Goal: Task Accomplishment & Management: Use online tool/utility

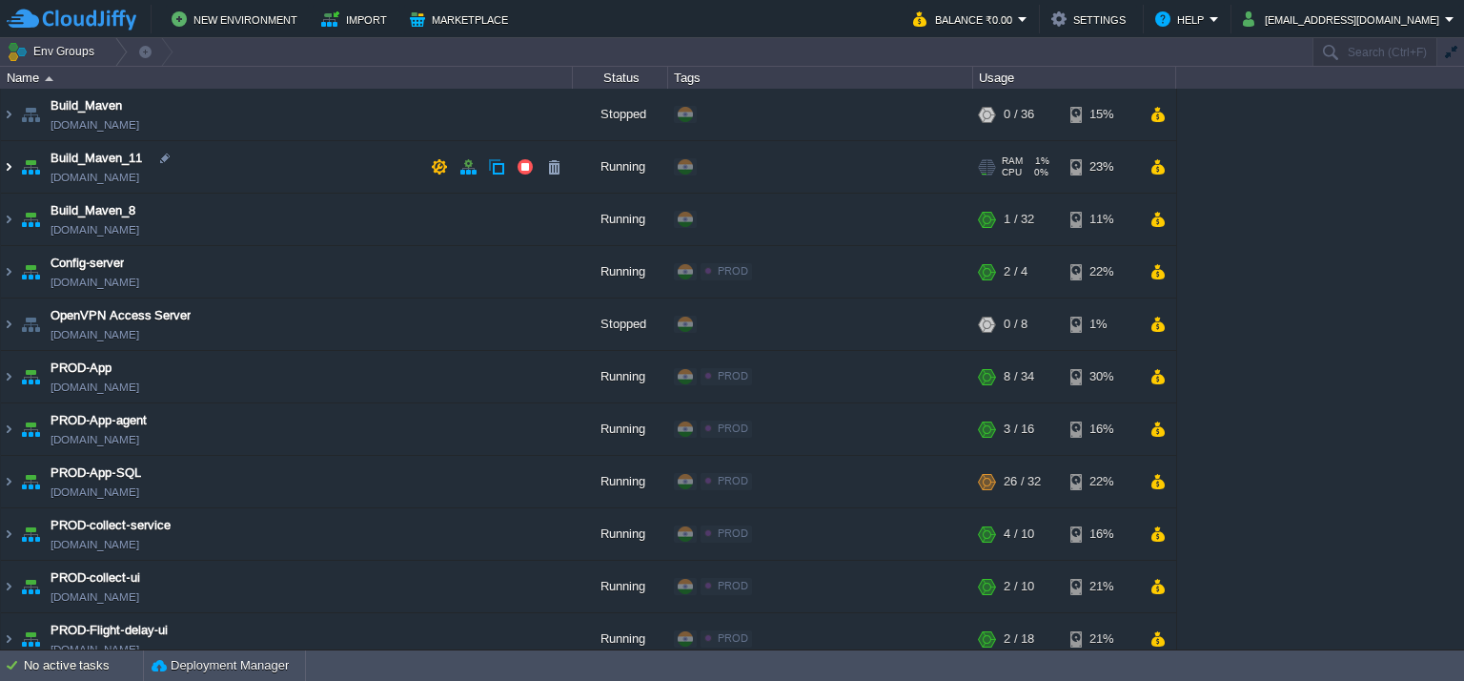
click at [10, 164] on img at bounding box center [8, 166] width 15 height 51
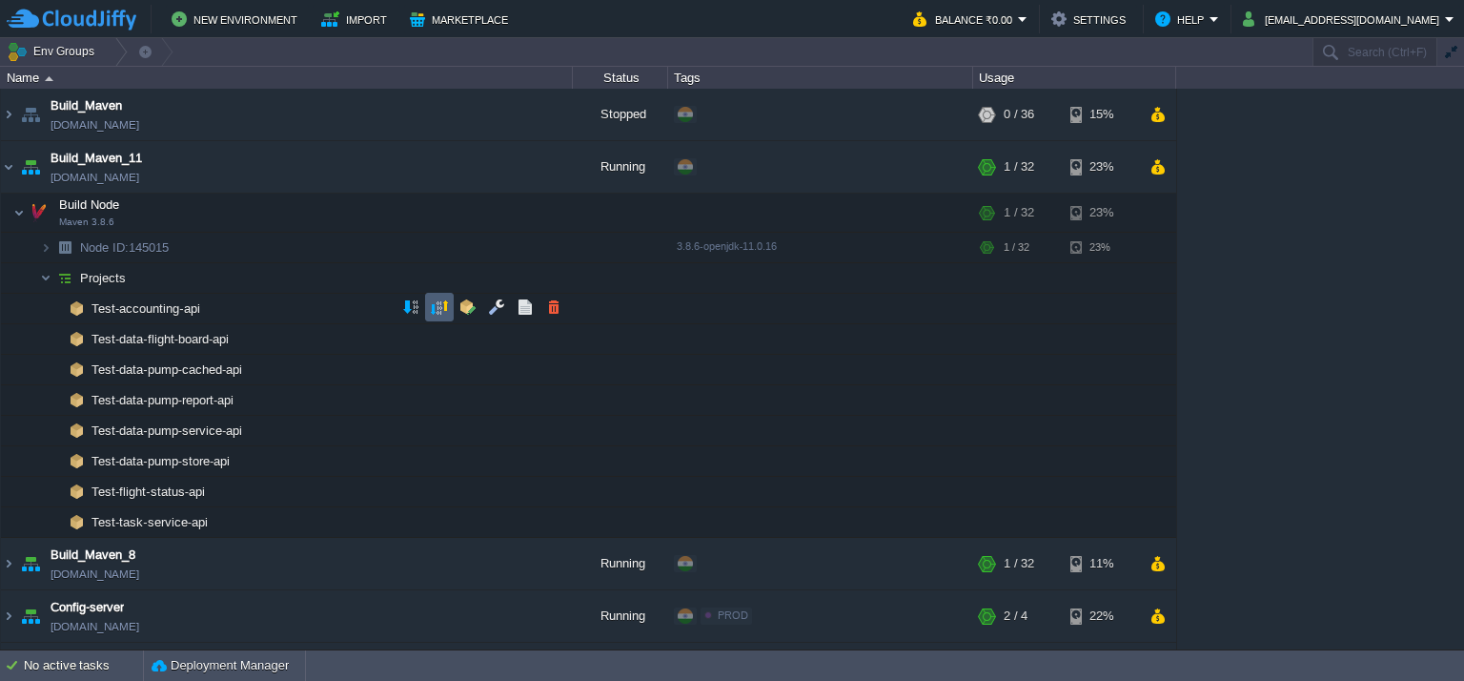
click at [437, 312] on button "button" at bounding box center [439, 306] width 17 height 17
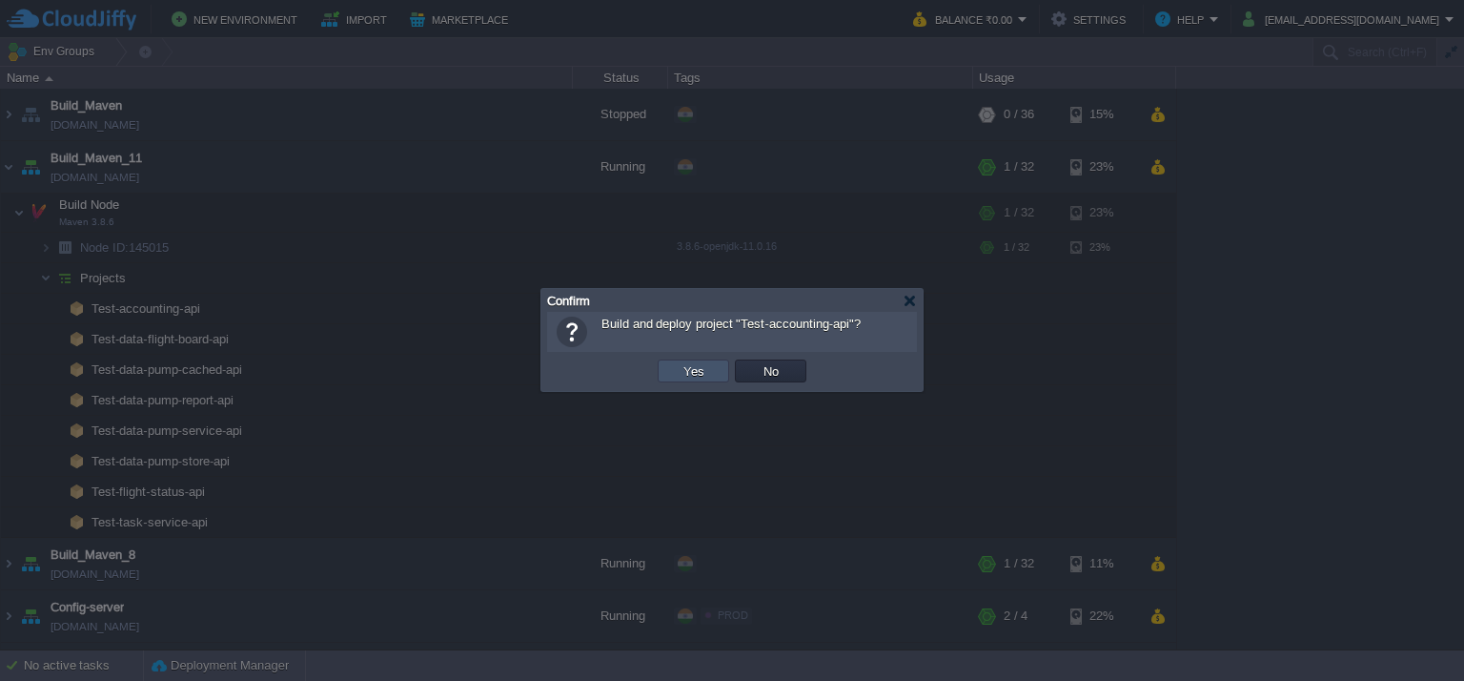
click at [706, 375] on button "Yes" at bounding box center [694, 370] width 32 height 17
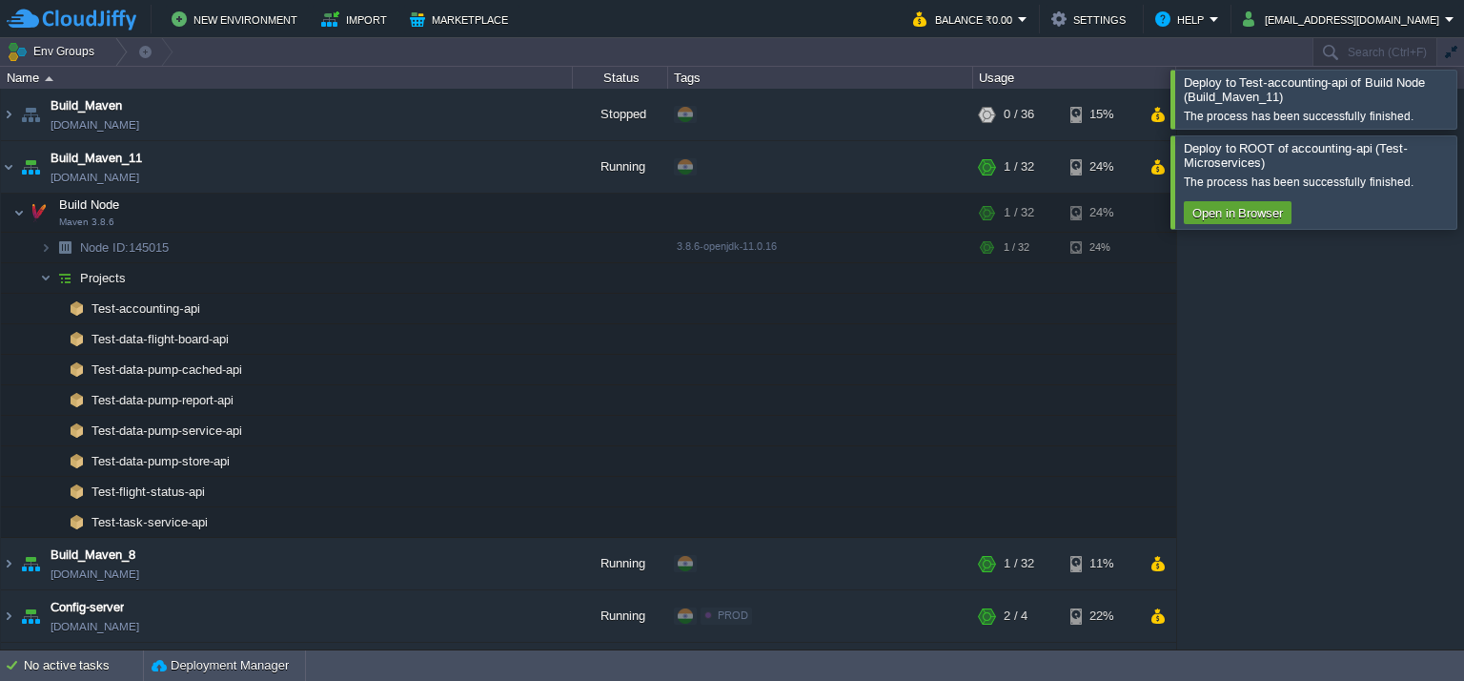
scroll to position [179, 0]
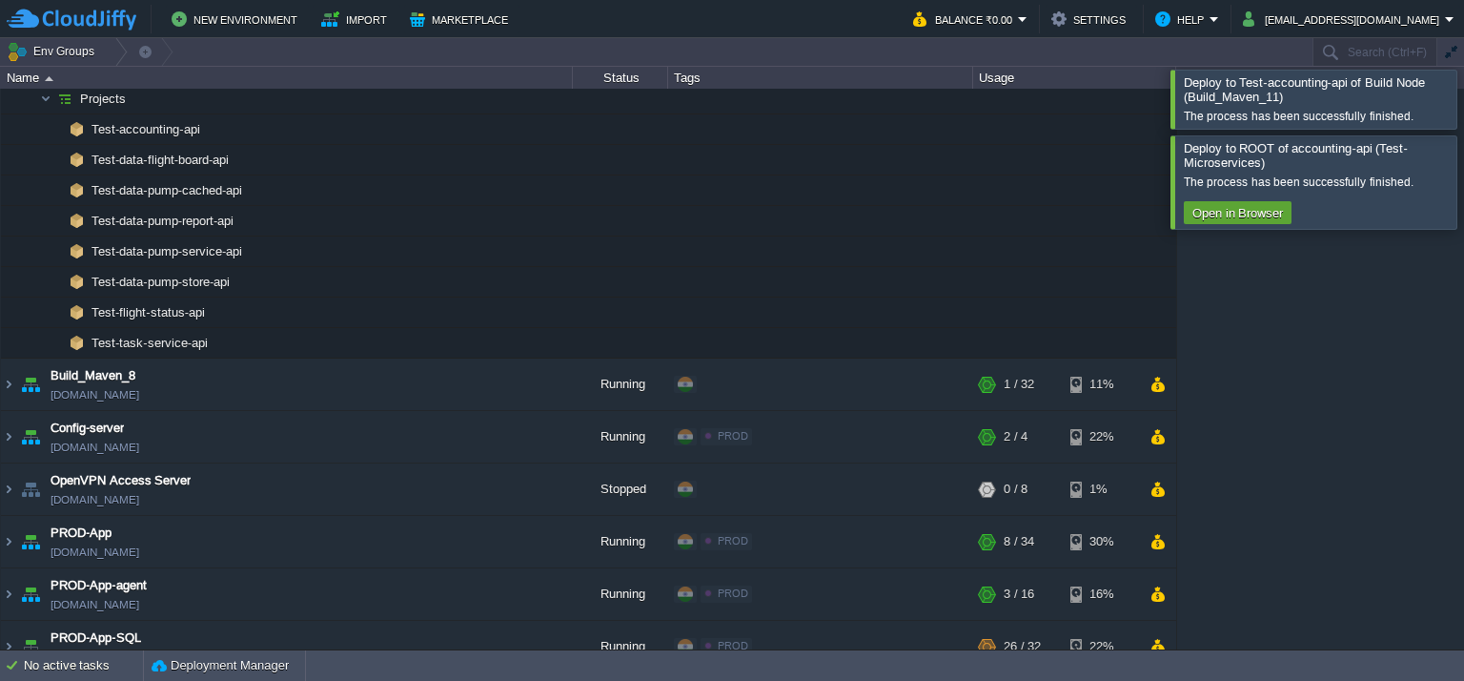
click at [1463, 105] on div at bounding box center [1487, 99] width 0 height 58
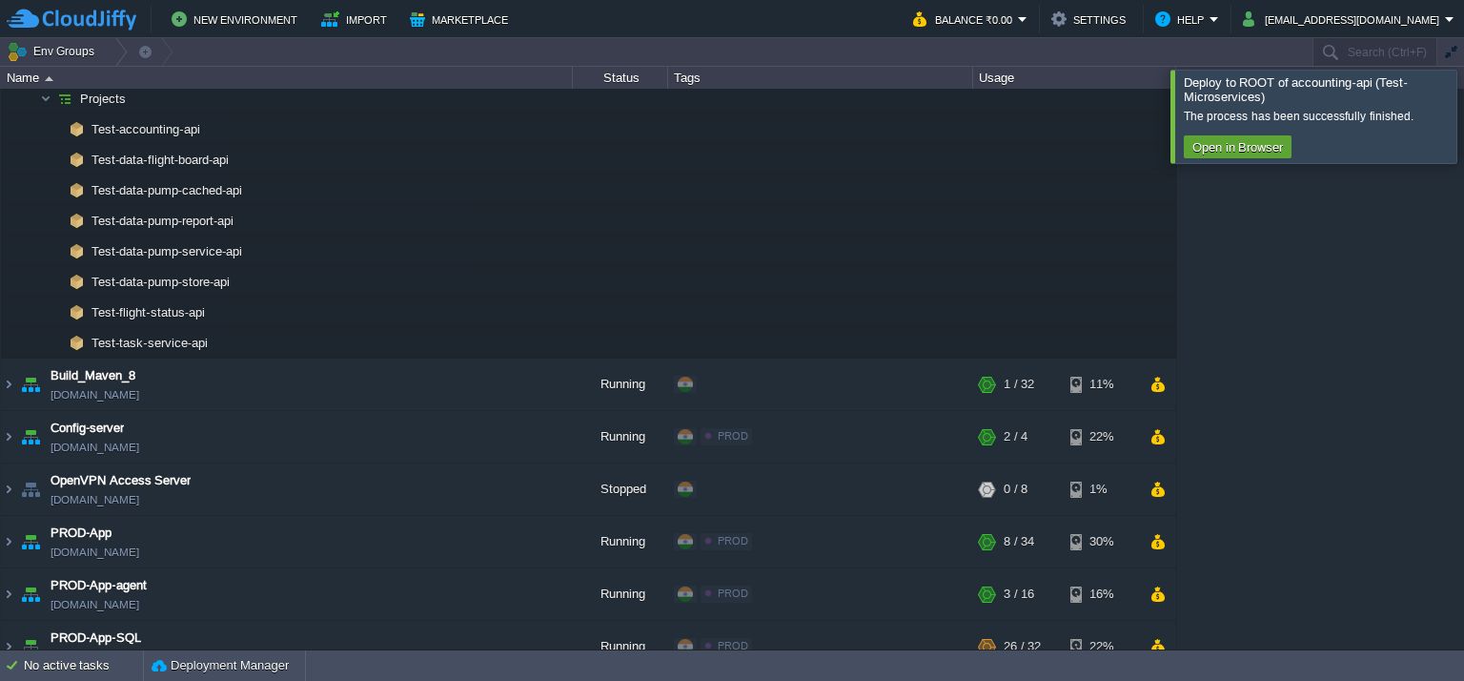
click at [1463, 138] on div at bounding box center [1487, 116] width 0 height 92
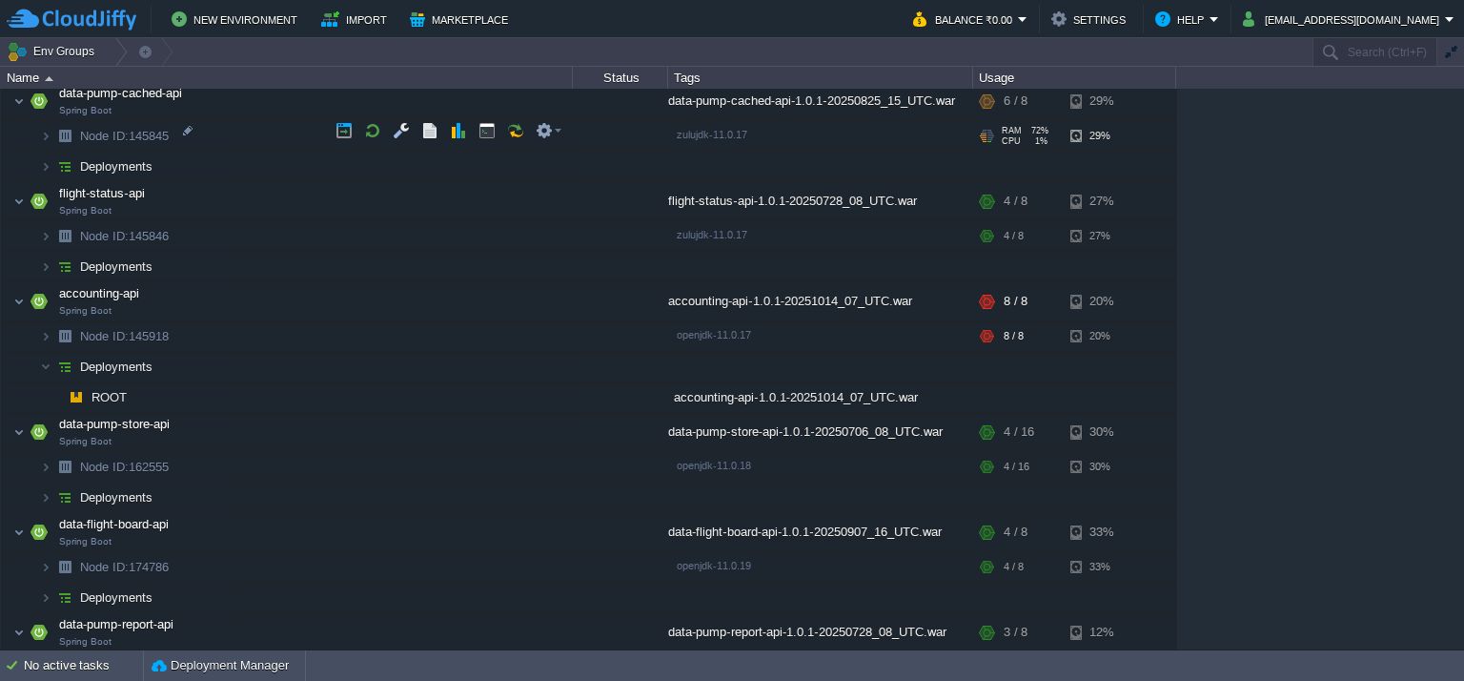
scroll to position [1502, 0]
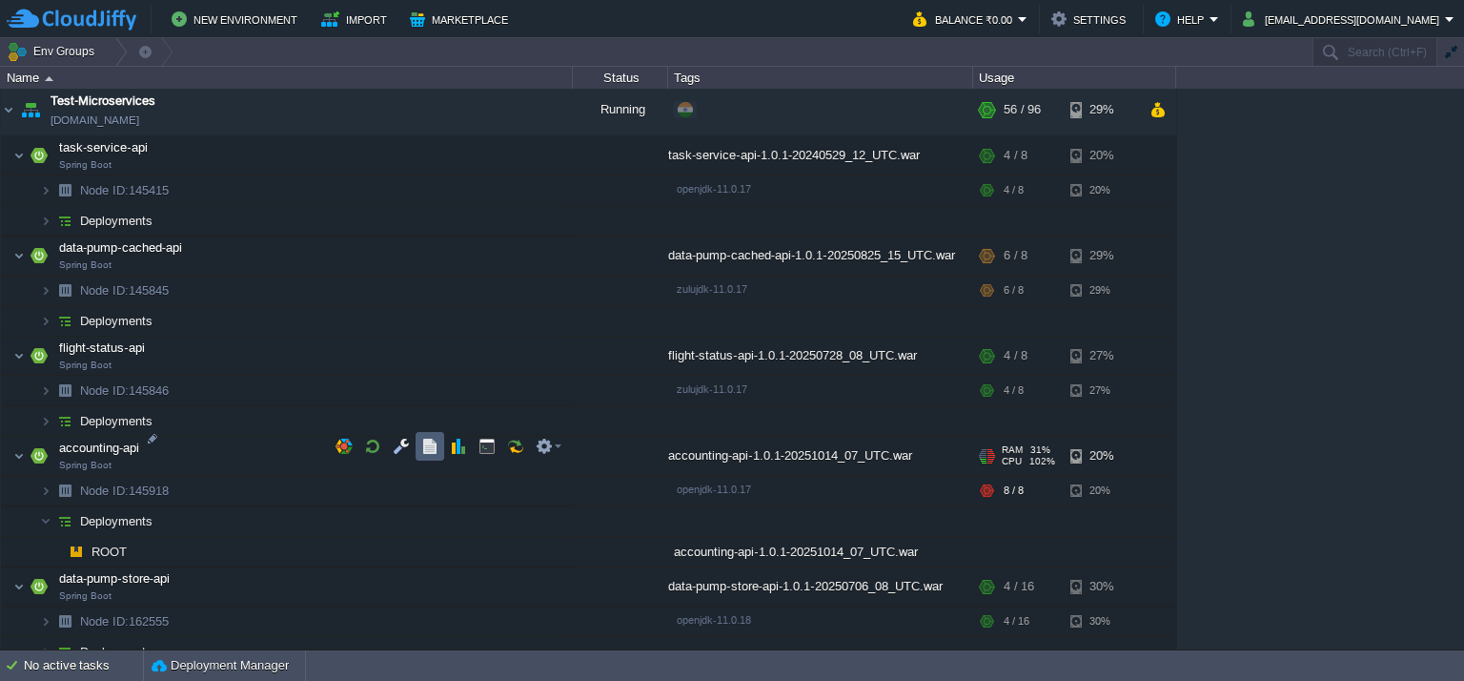
click at [437, 439] on button "button" at bounding box center [429, 445] width 17 height 17
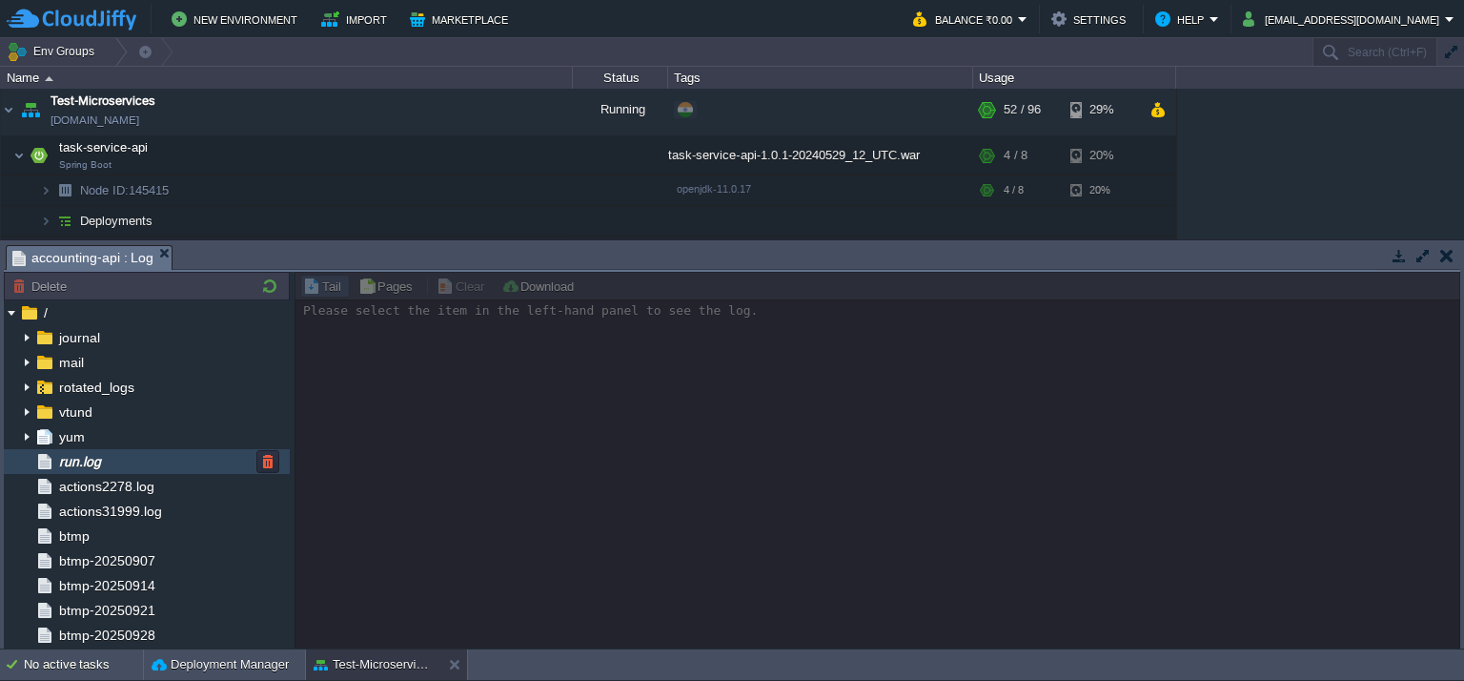
click at [137, 457] on div "run.log" at bounding box center [147, 461] width 286 height 25
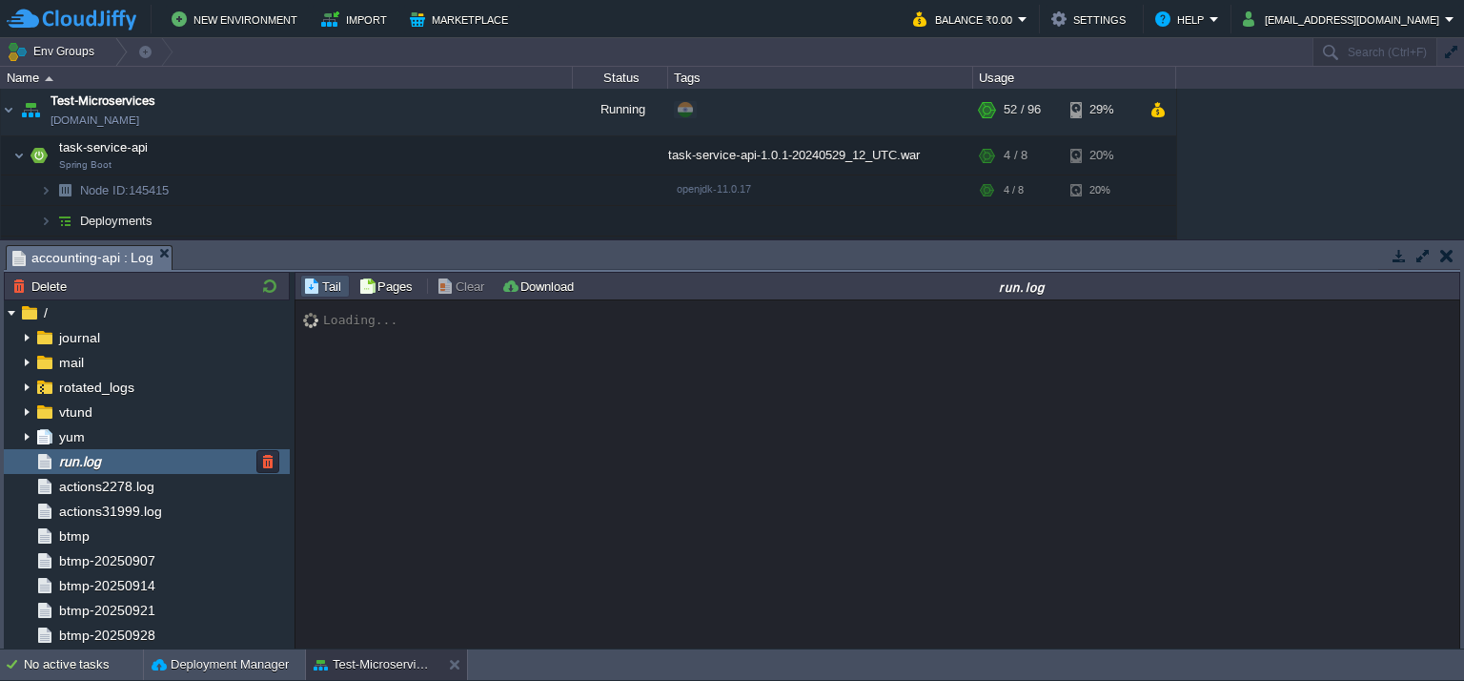
click at [198, 453] on div "run.log" at bounding box center [147, 461] width 286 height 25
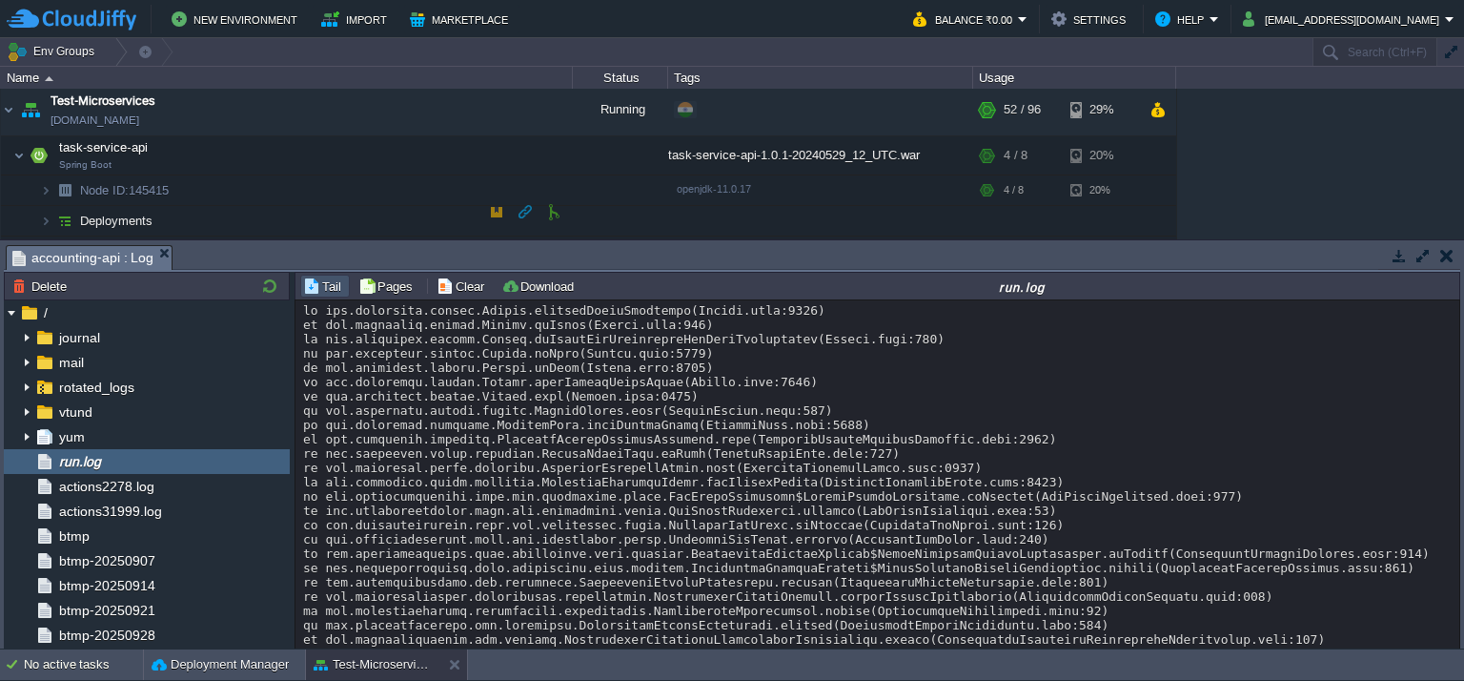
scroll to position [14574, 0]
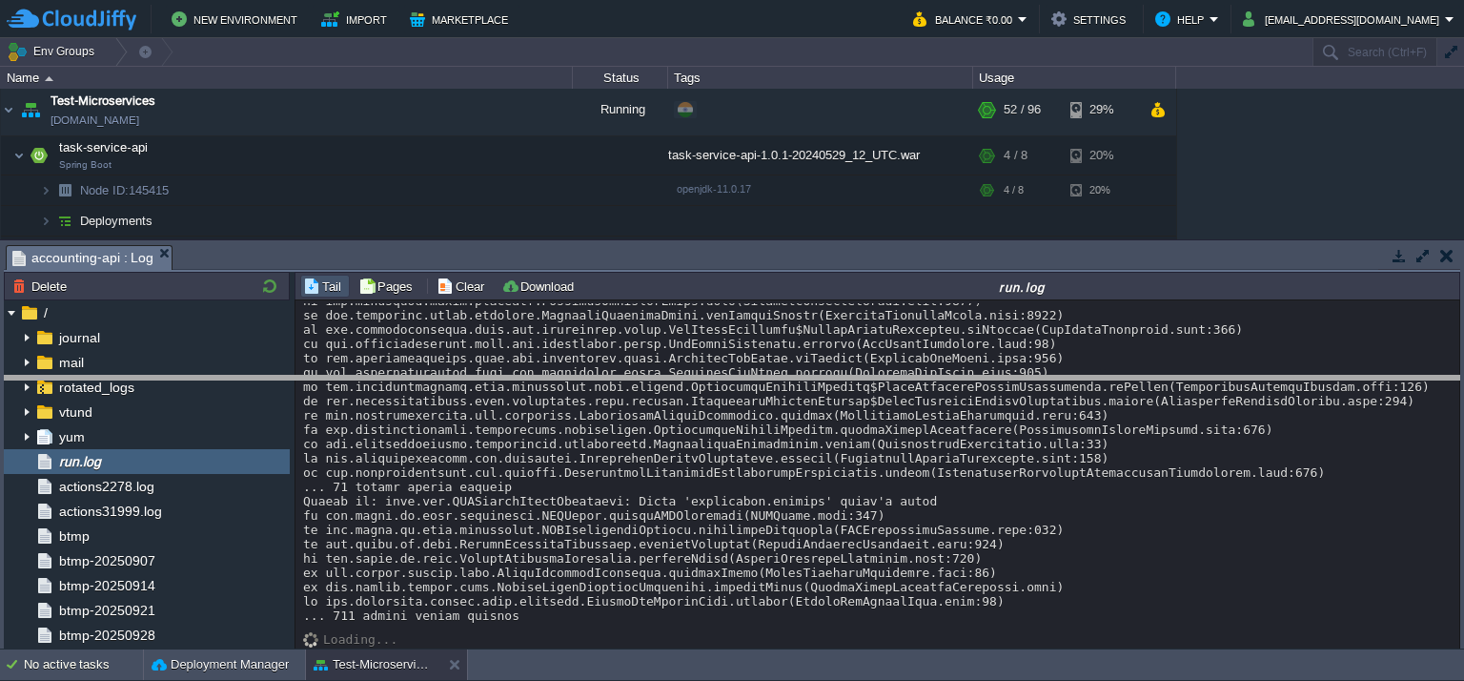
drag, startPoint x: 624, startPoint y: 254, endPoint x: 639, endPoint y: 384, distance: 131.4
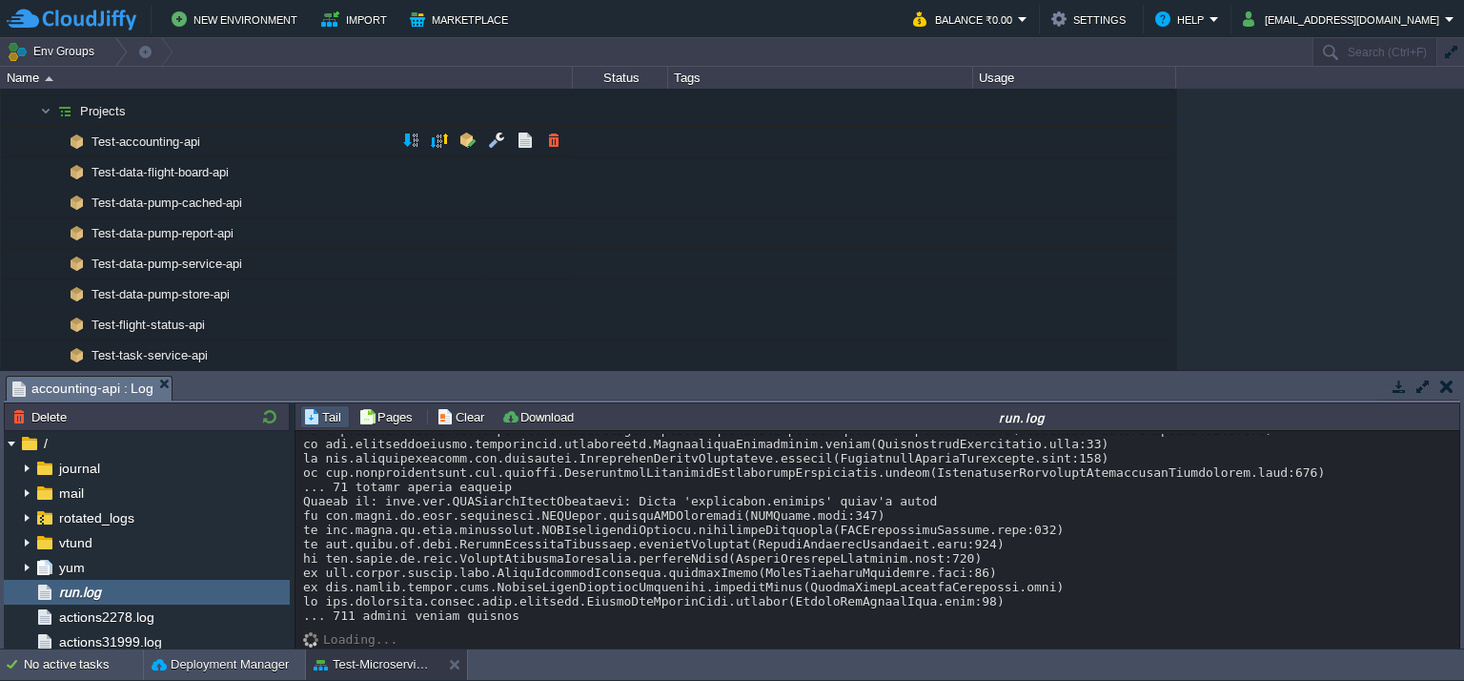
scroll to position [191, 0]
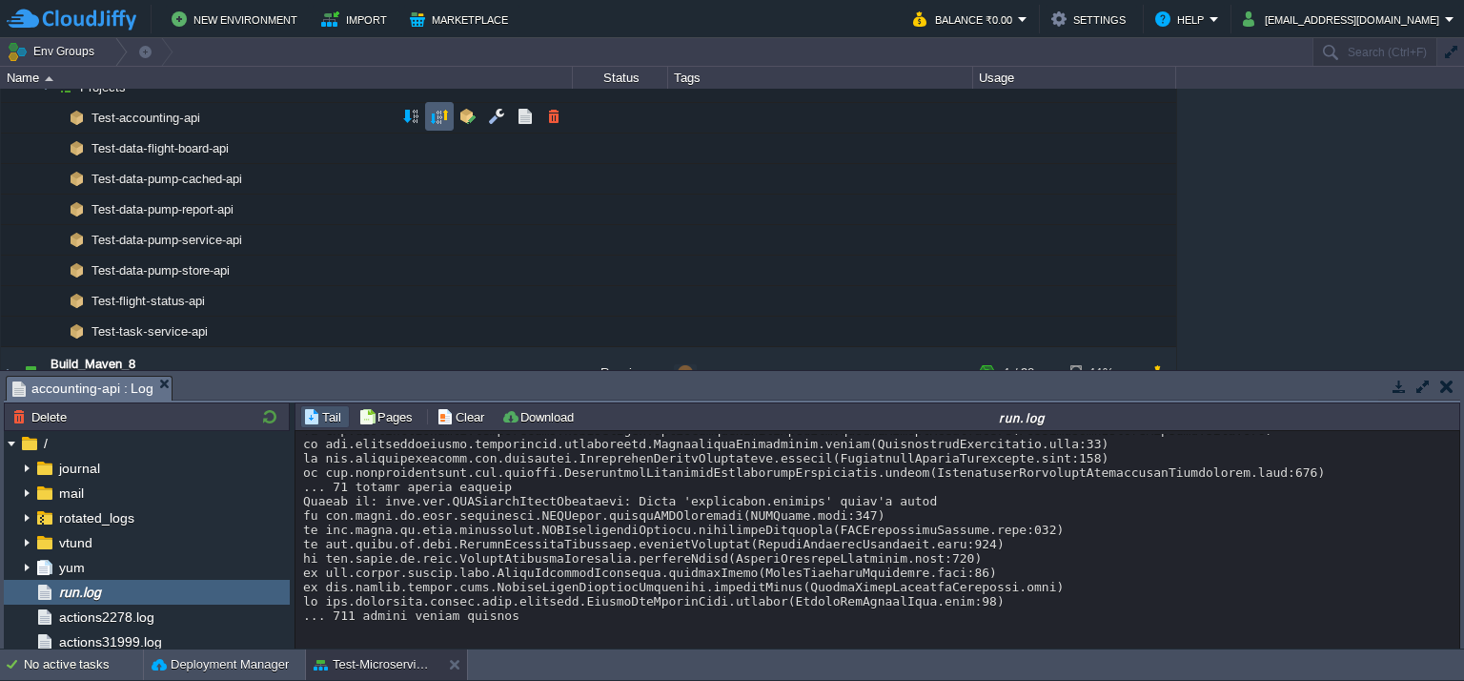
click at [433, 126] on td at bounding box center [439, 116] width 29 height 29
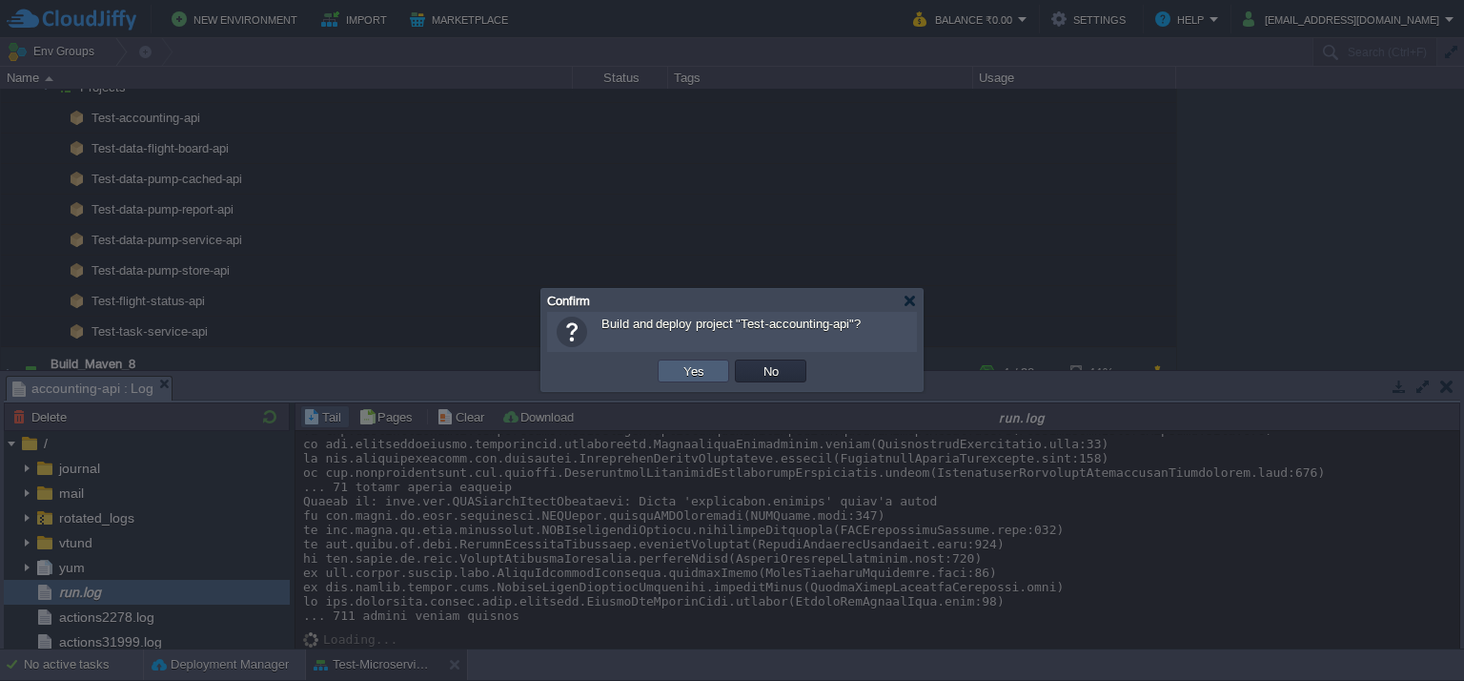
click at [725, 365] on td "Yes" at bounding box center [693, 370] width 71 height 23
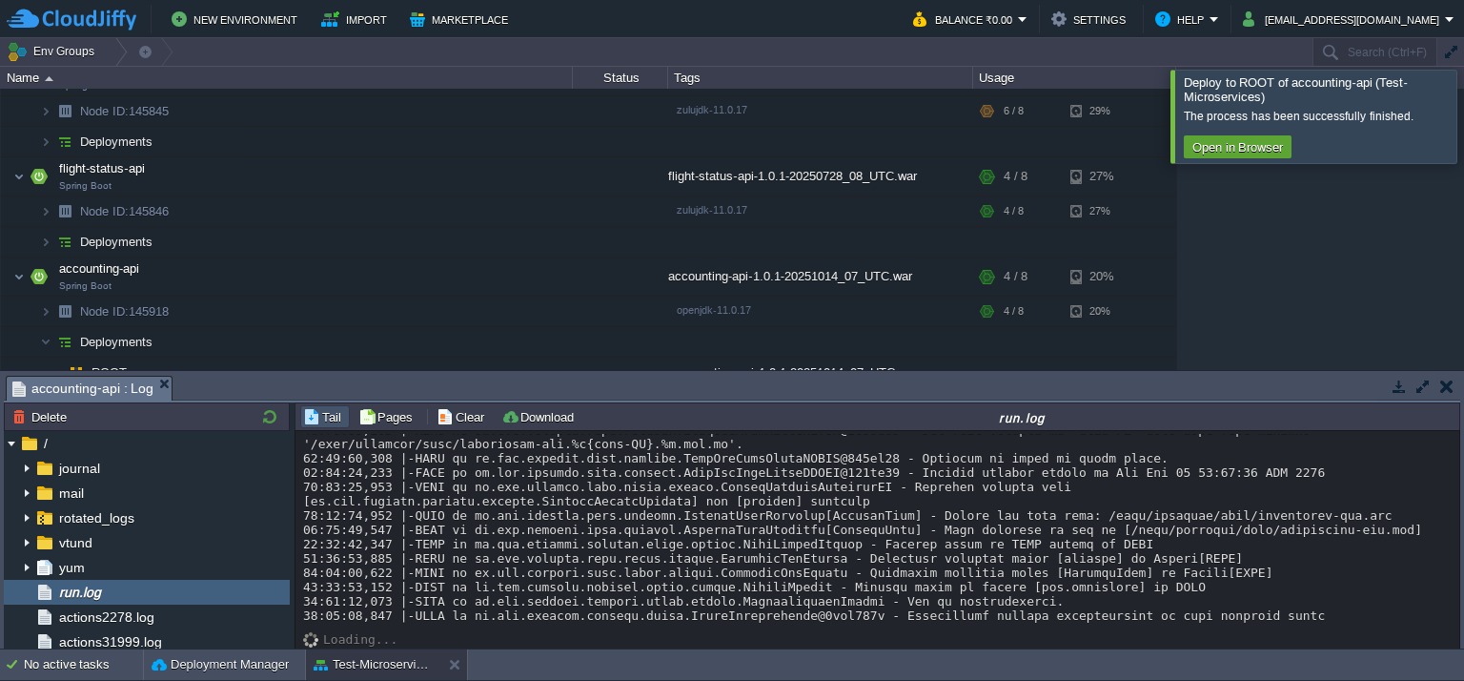
scroll to position [178, 0]
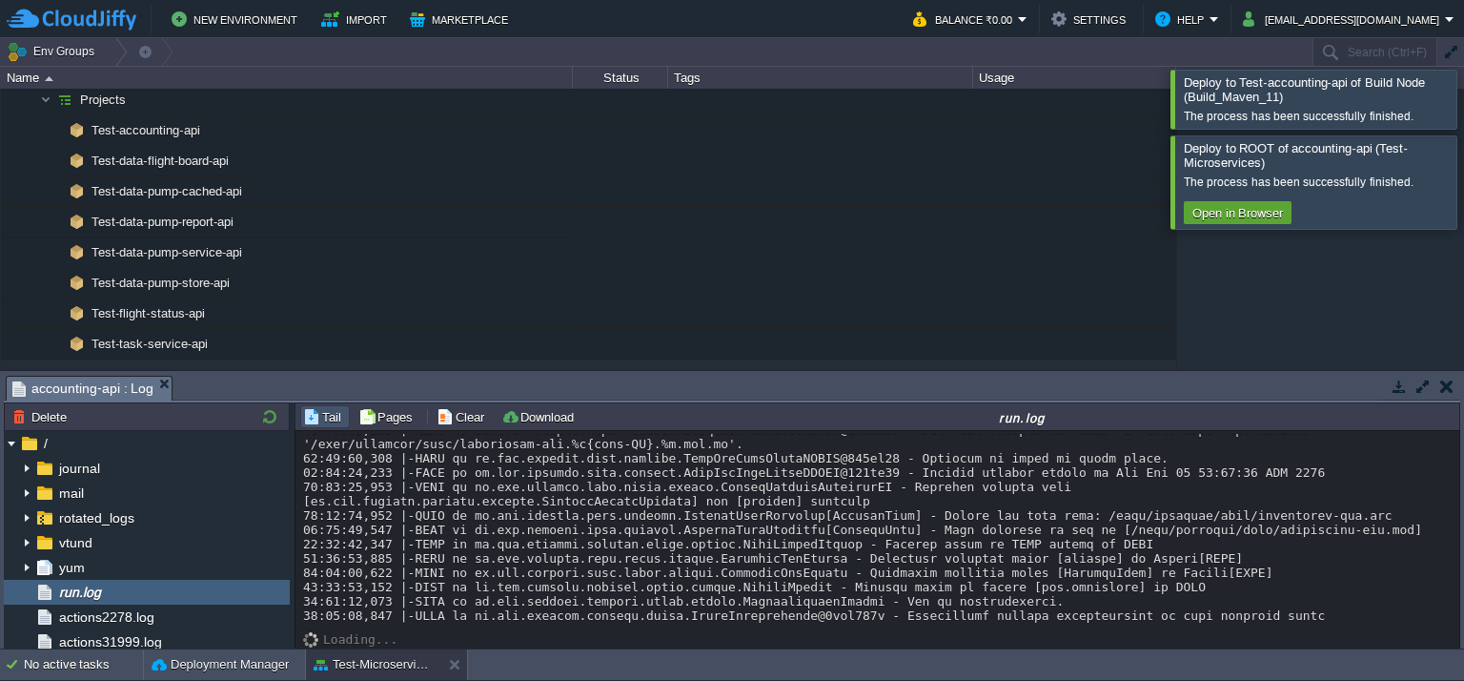
click at [1463, 118] on div at bounding box center [1487, 99] width 0 height 58
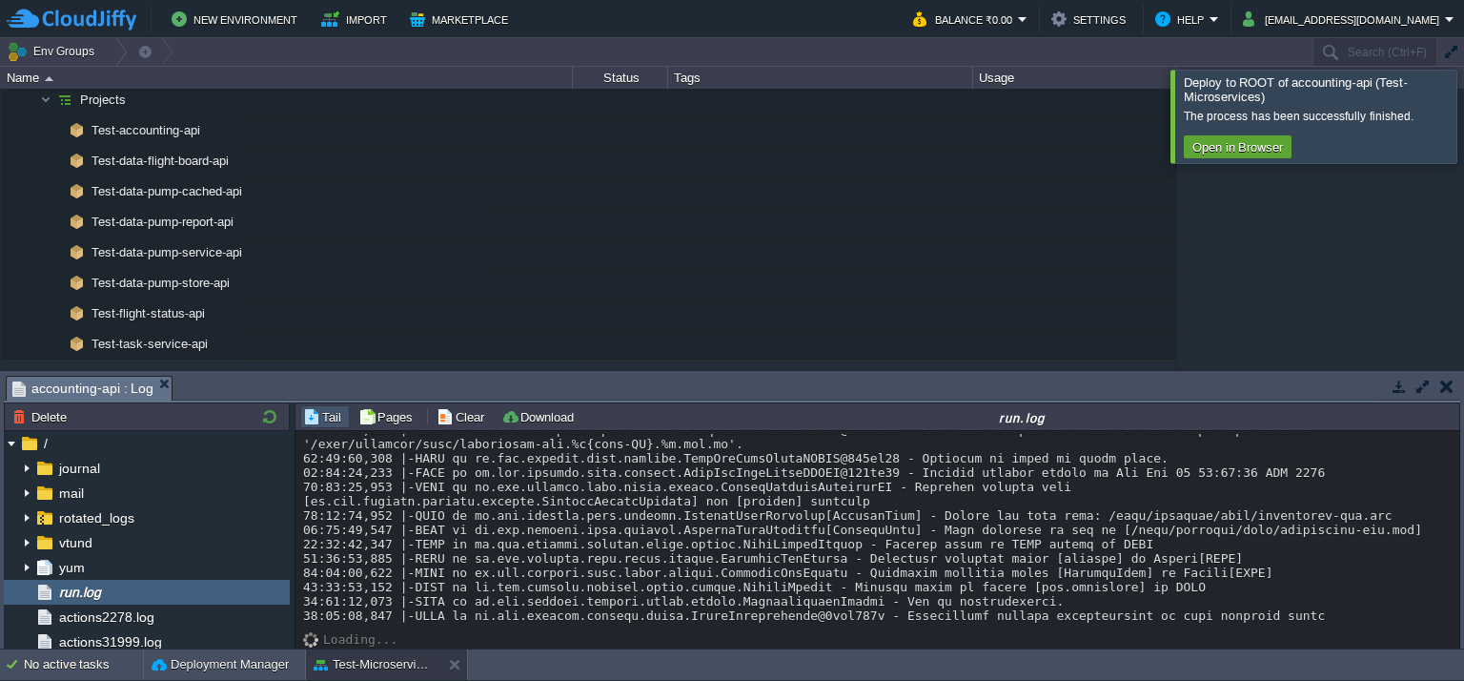
click at [1463, 123] on div at bounding box center [1487, 116] width 0 height 92
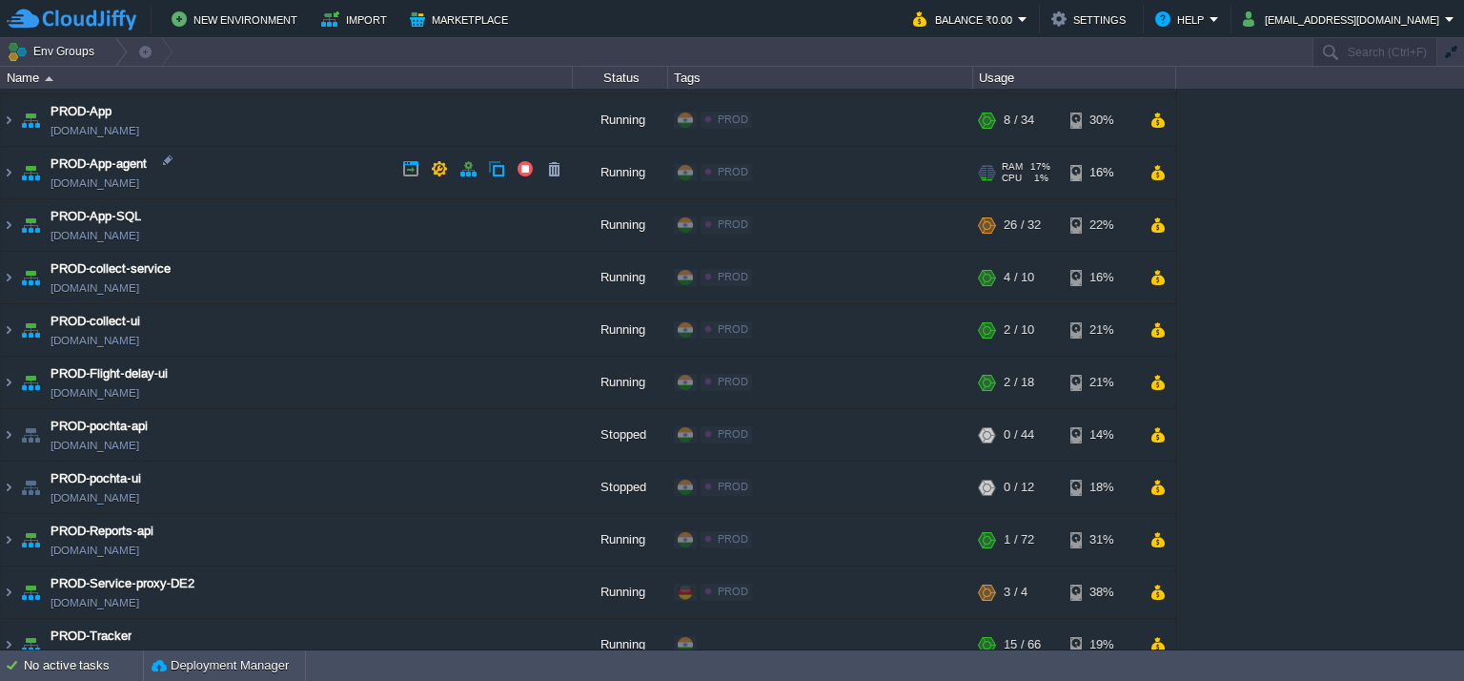
scroll to position [464, 0]
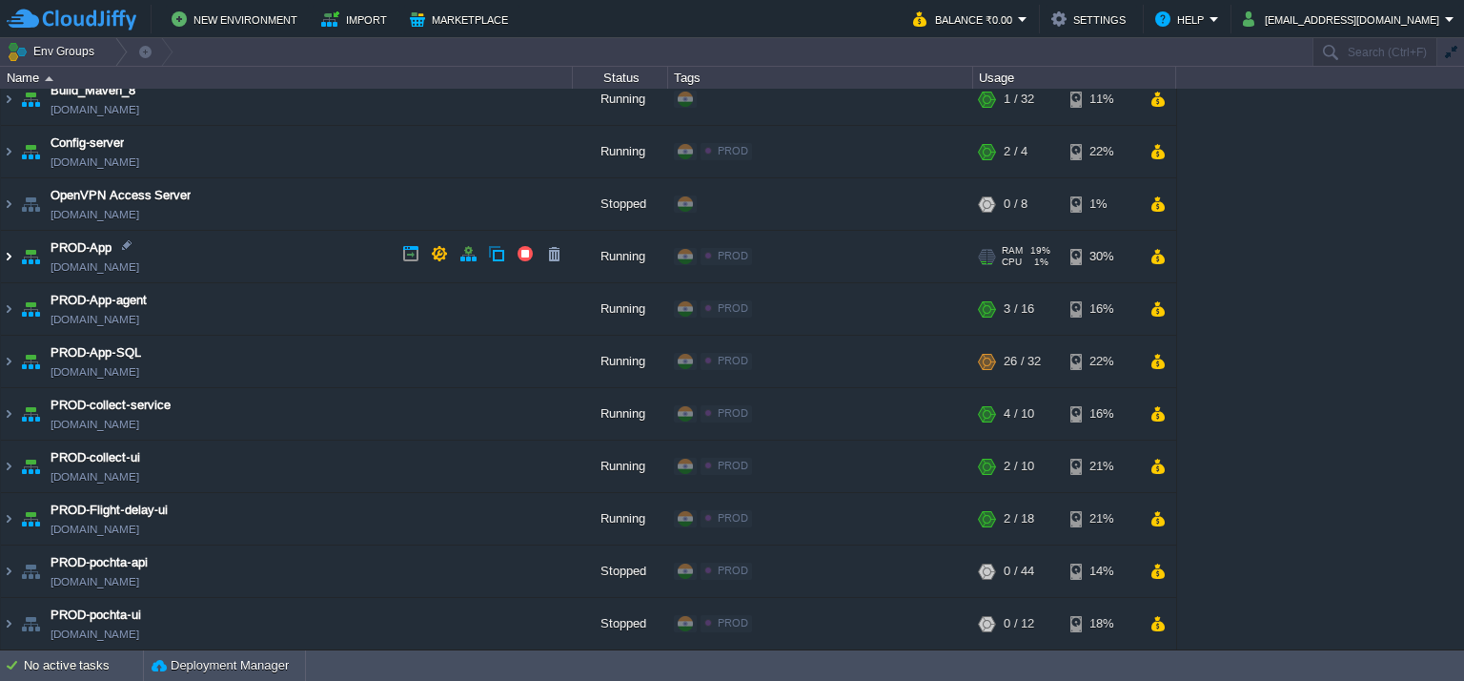
click at [7, 254] on img at bounding box center [8, 256] width 15 height 51
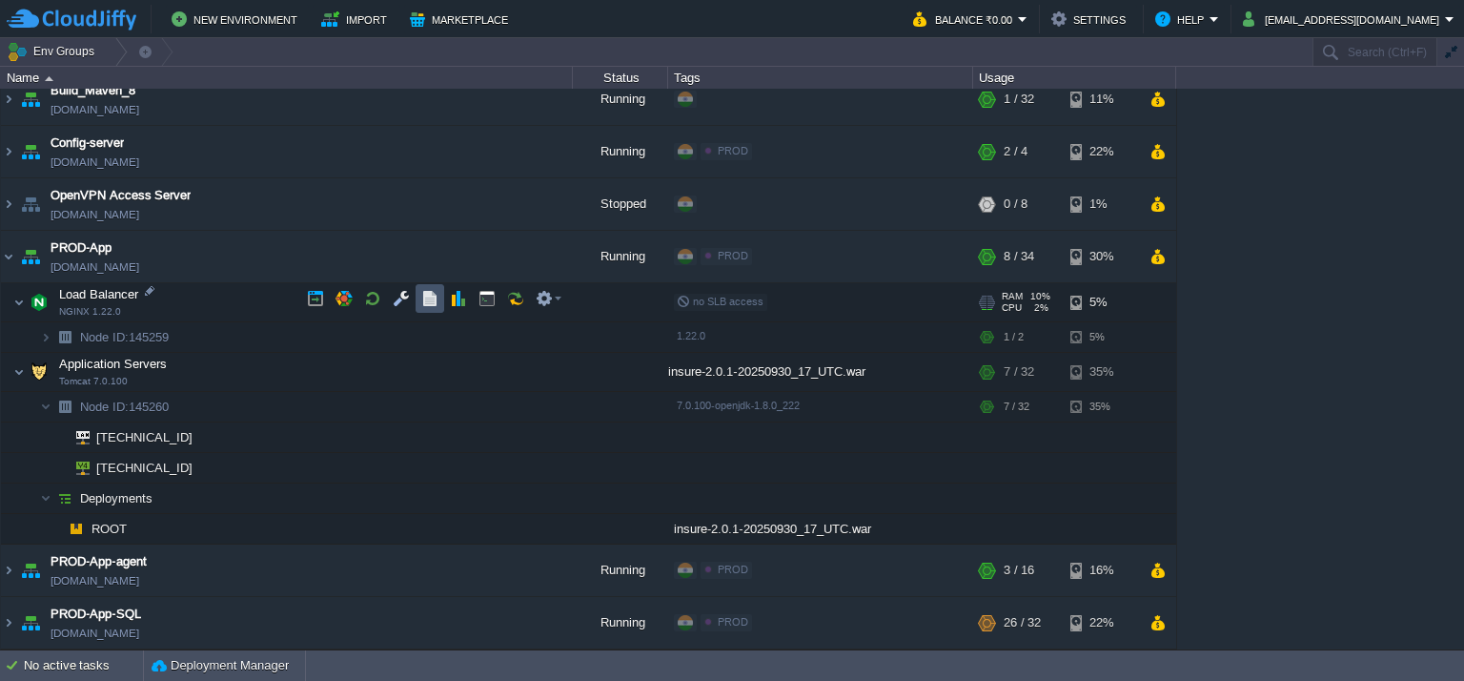
click at [430, 303] on button "button" at bounding box center [429, 298] width 17 height 17
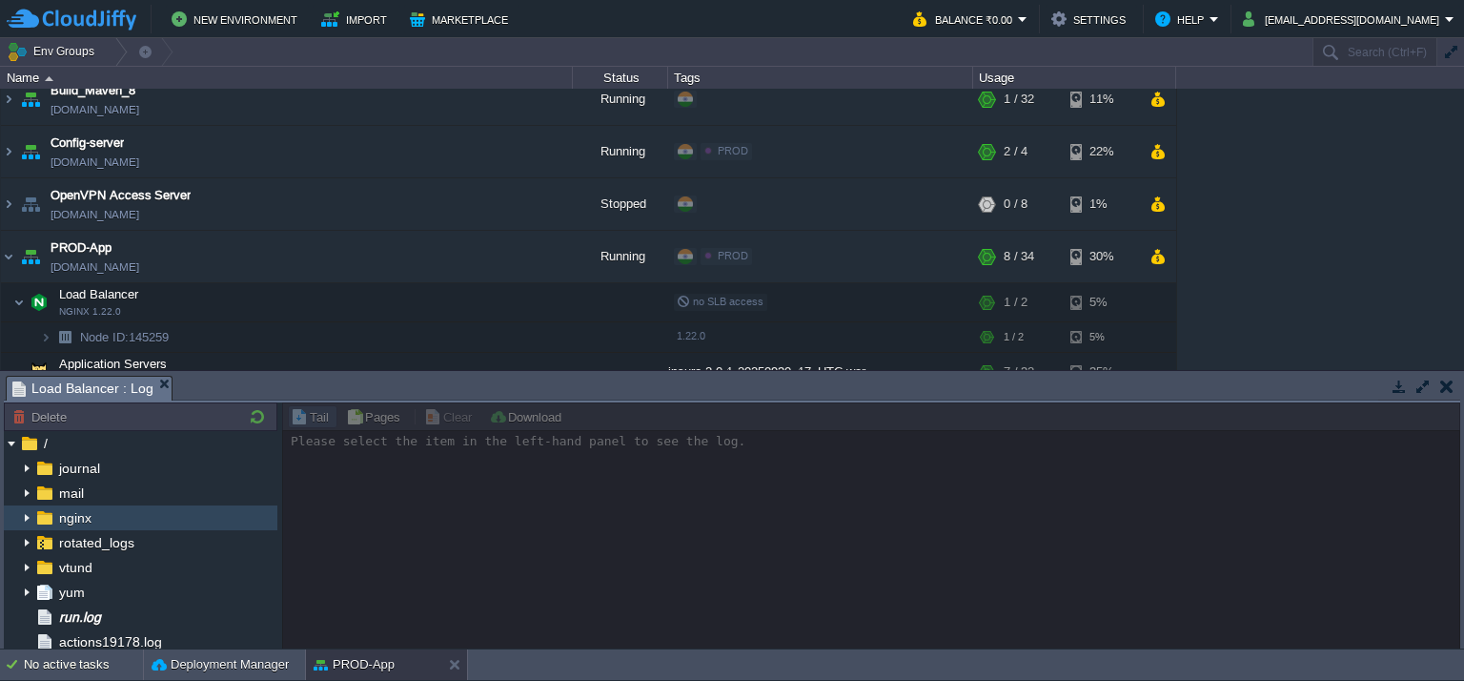
click at [25, 520] on img at bounding box center [26, 517] width 15 height 25
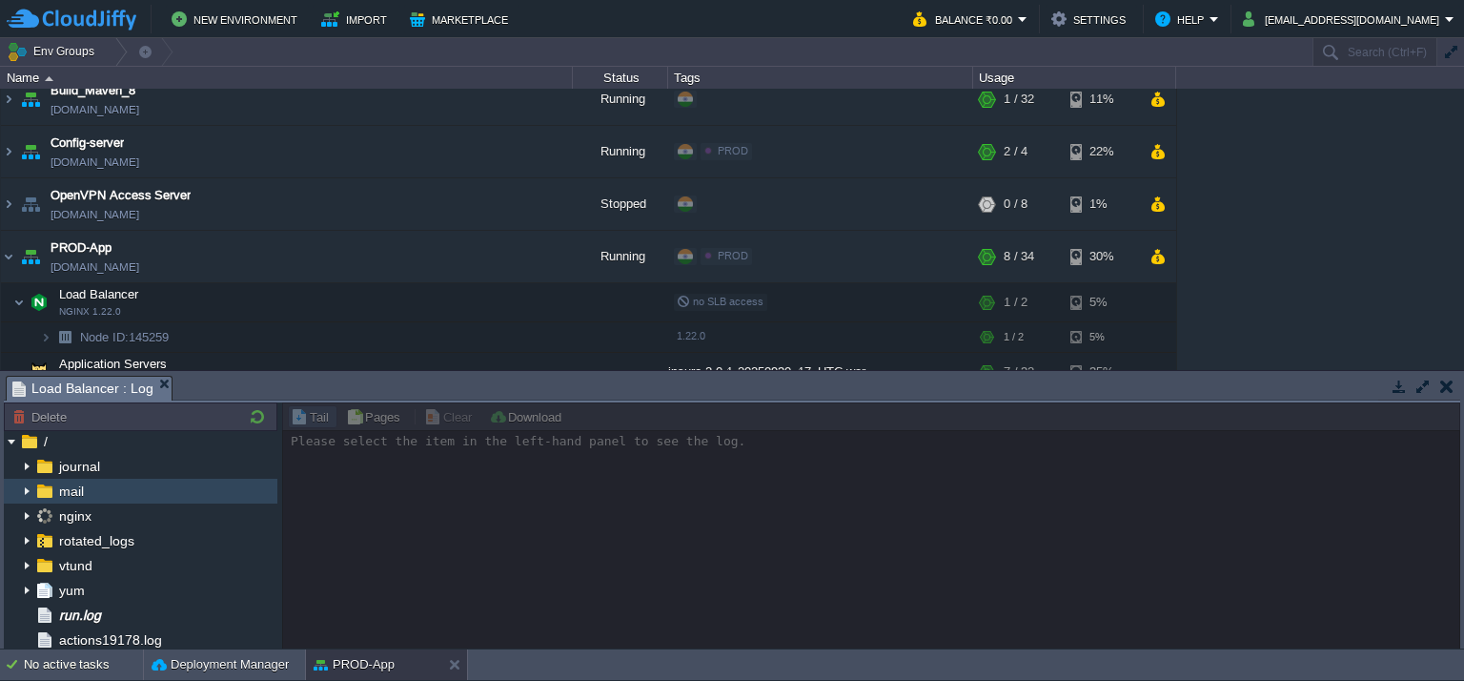
scroll to position [0, 0]
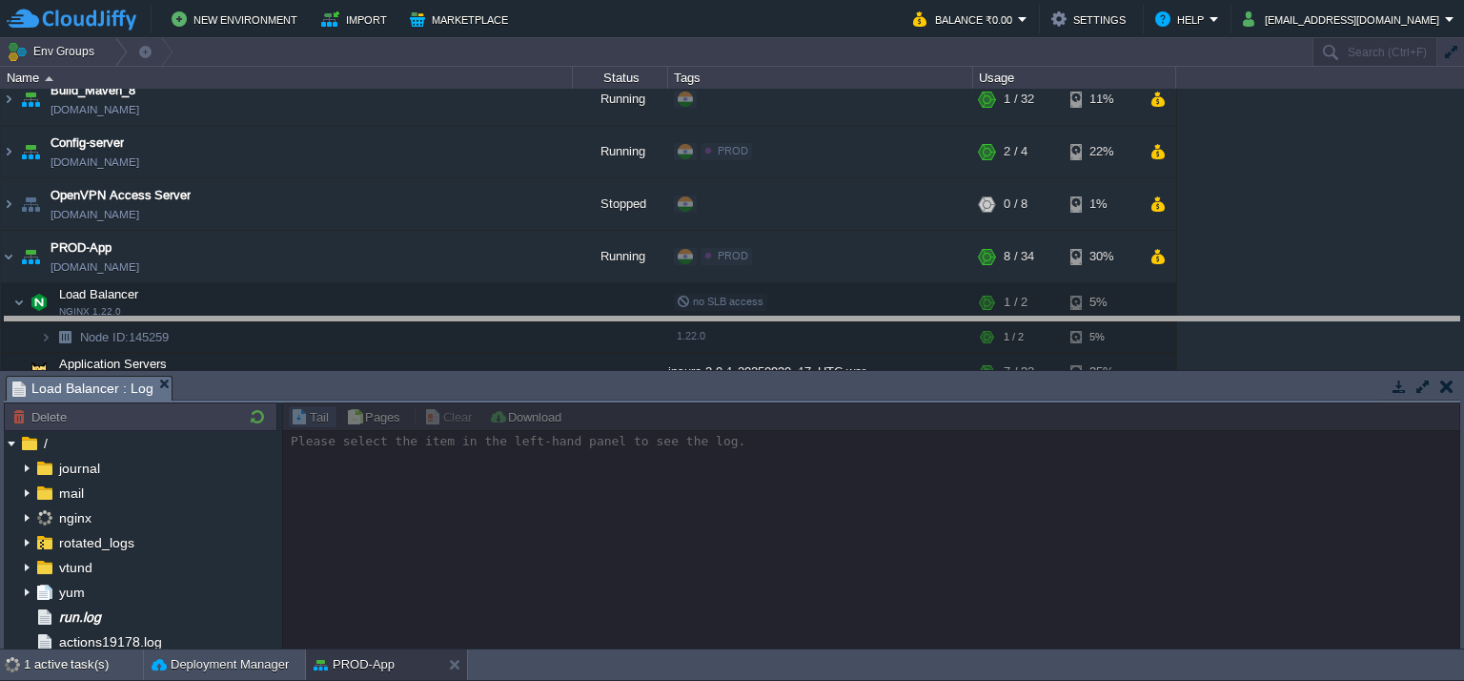
drag, startPoint x: 331, startPoint y: 384, endPoint x: 347, endPoint y: 286, distance: 99.5
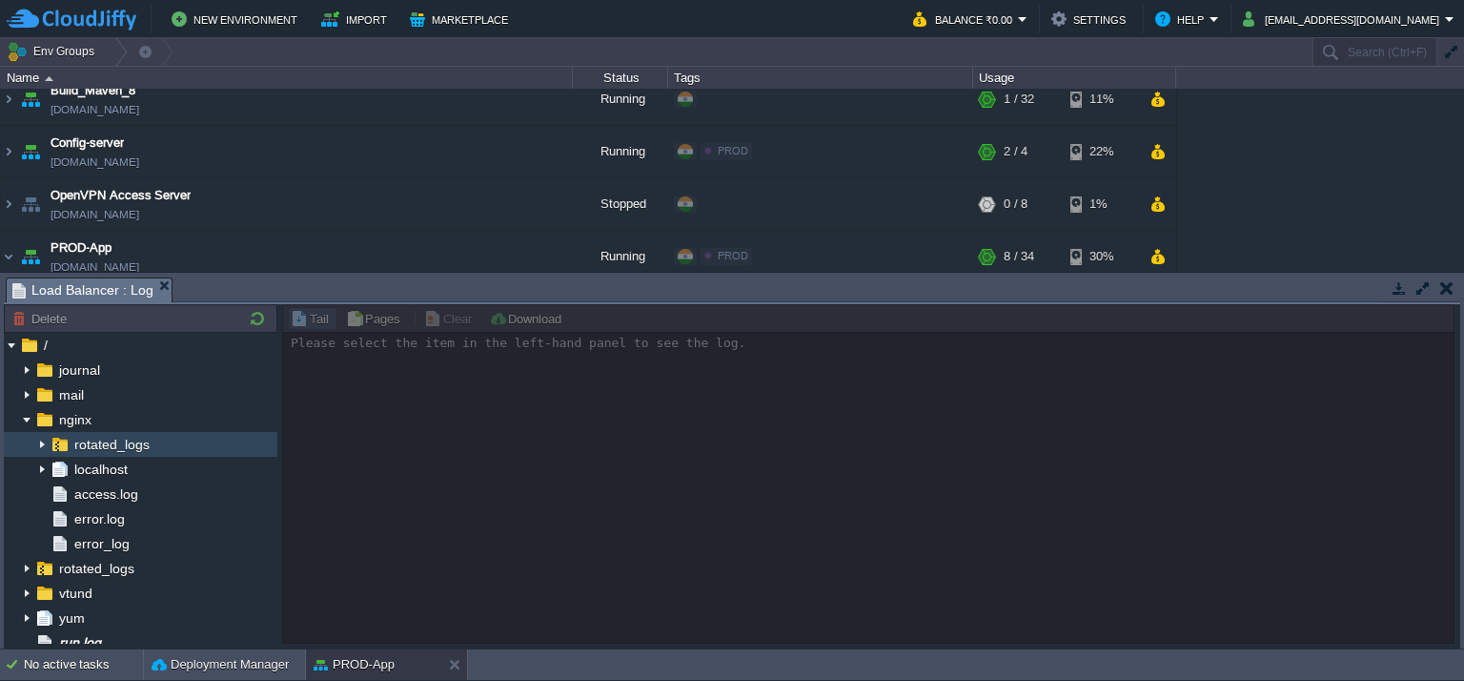
click at [43, 442] on img at bounding box center [41, 444] width 15 height 25
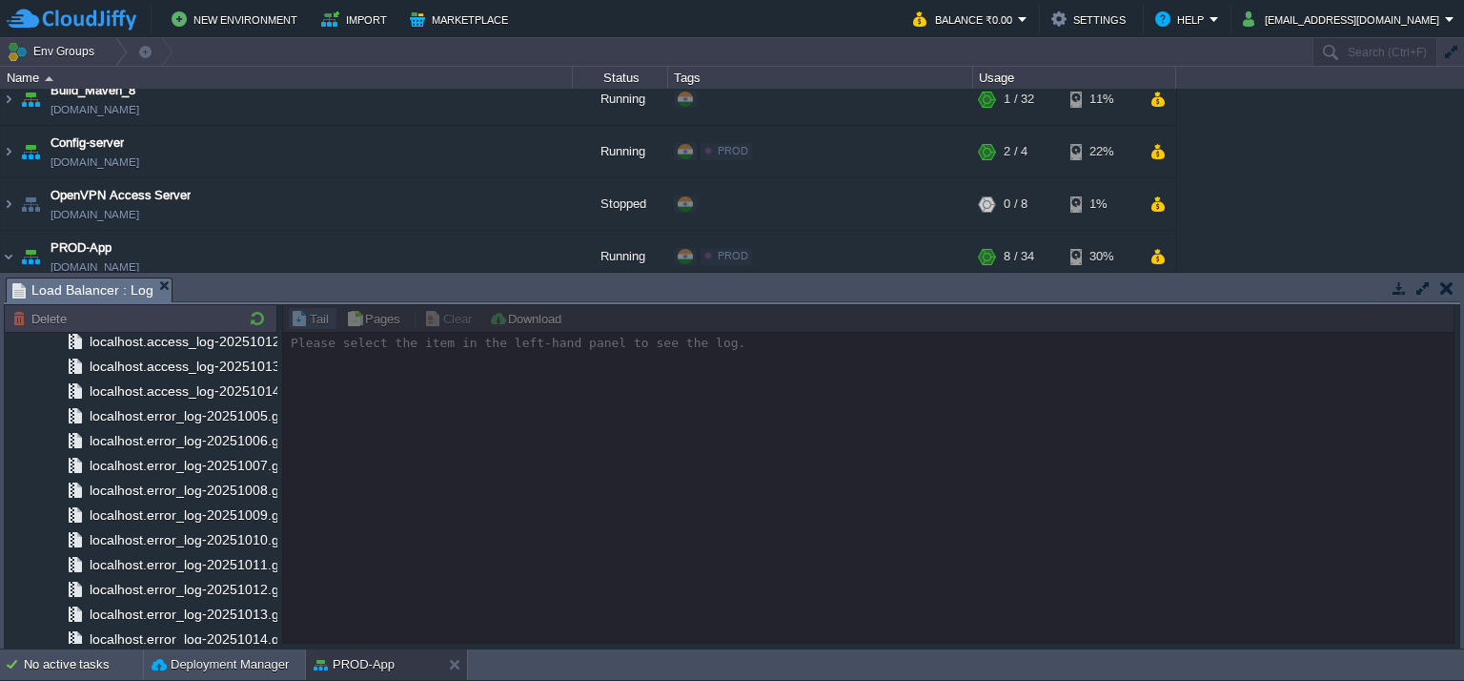
scroll to position [667, 0]
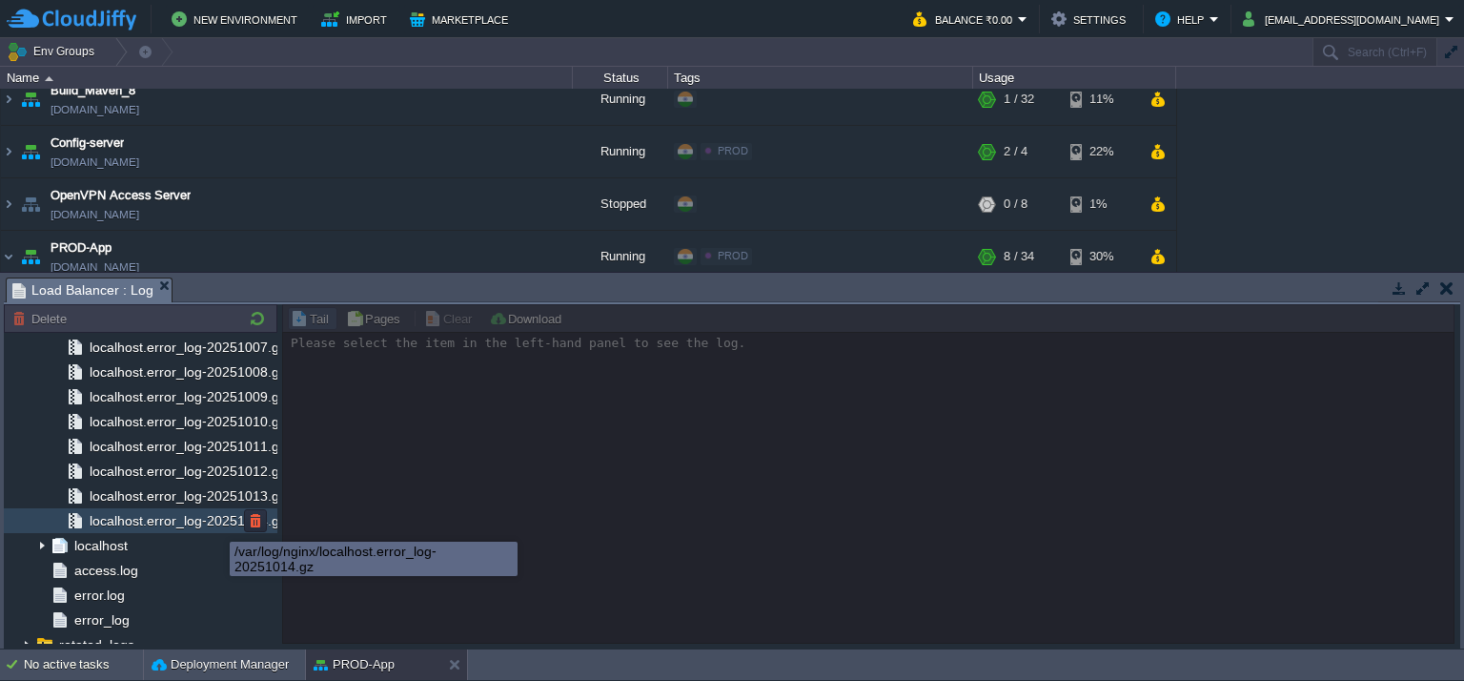
click at [215, 517] on span "localhost.error_log-20251014.gz" at bounding box center [187, 520] width 203 height 17
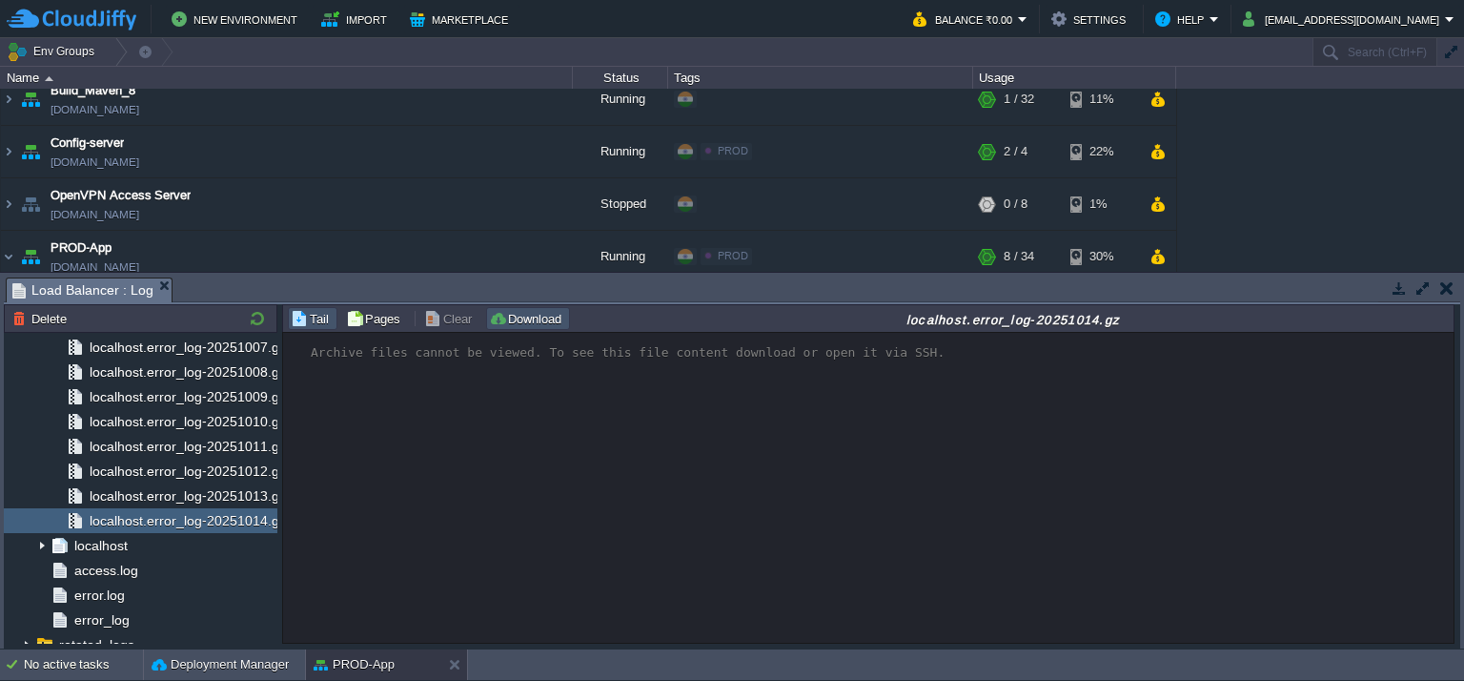
click at [532, 325] on button "Download" at bounding box center [528, 318] width 78 height 17
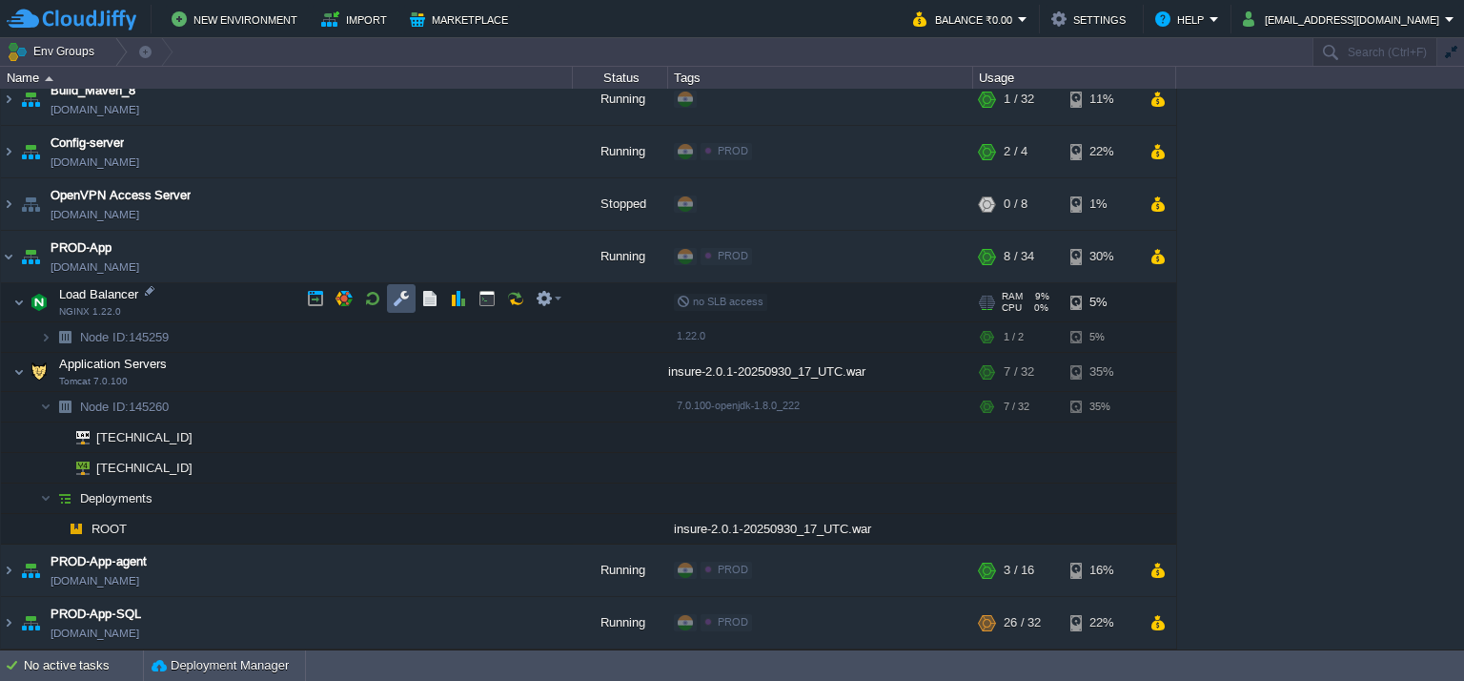
click at [404, 295] on button "button" at bounding box center [401, 298] width 17 height 17
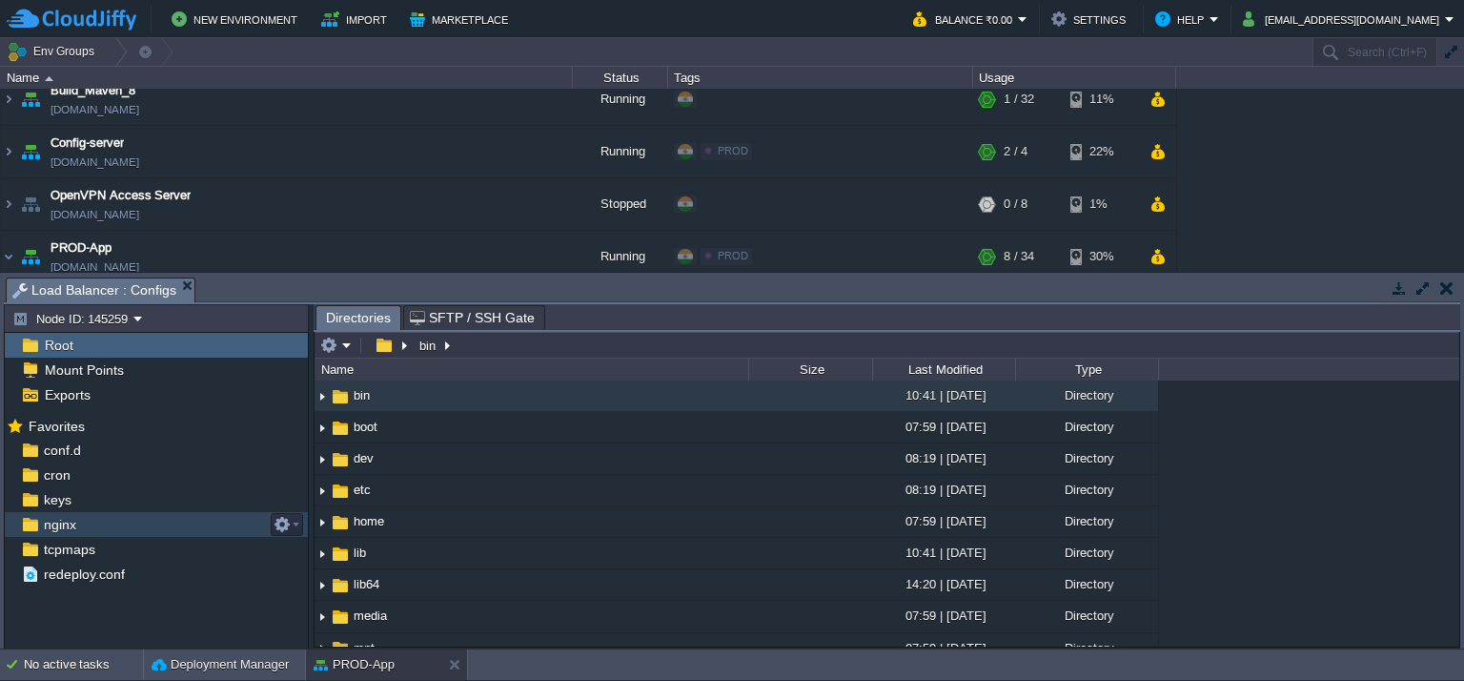
click at [65, 526] on span "nginx" at bounding box center [59, 524] width 39 height 17
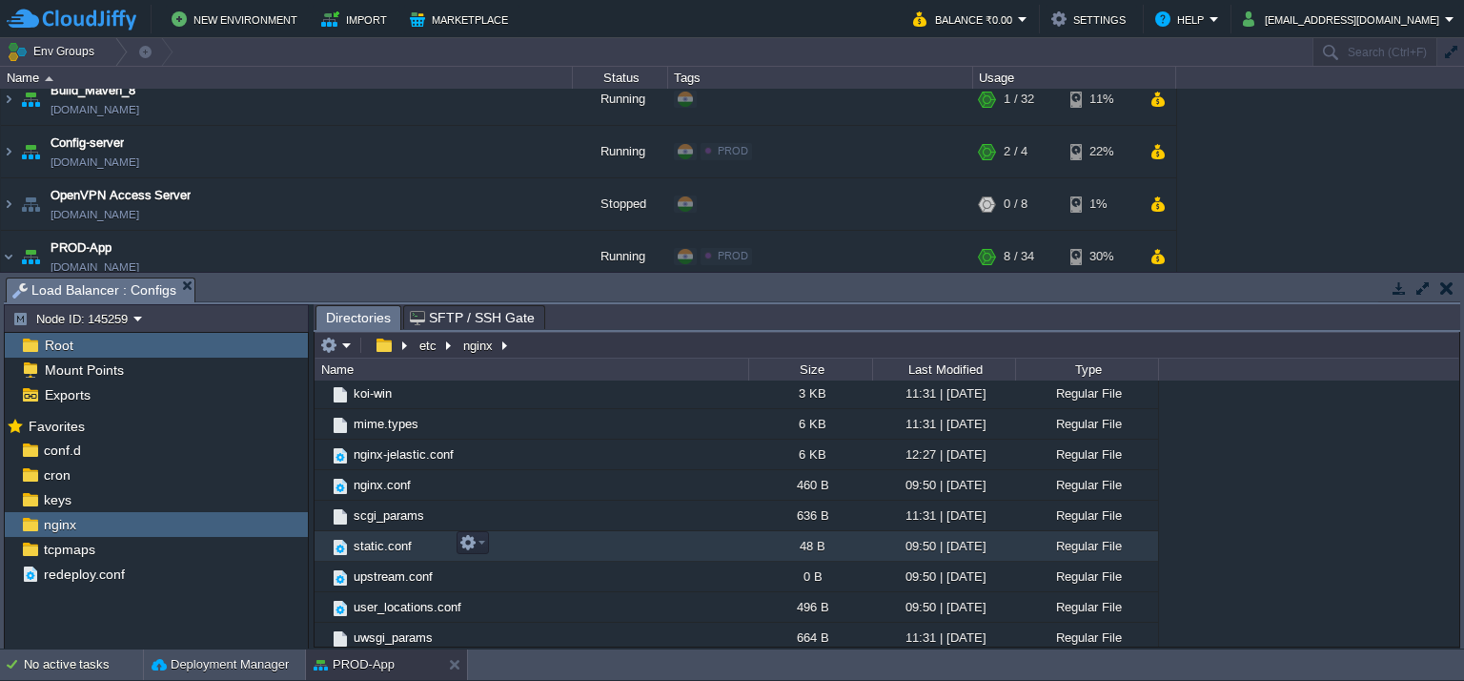
scroll to position [286, 0]
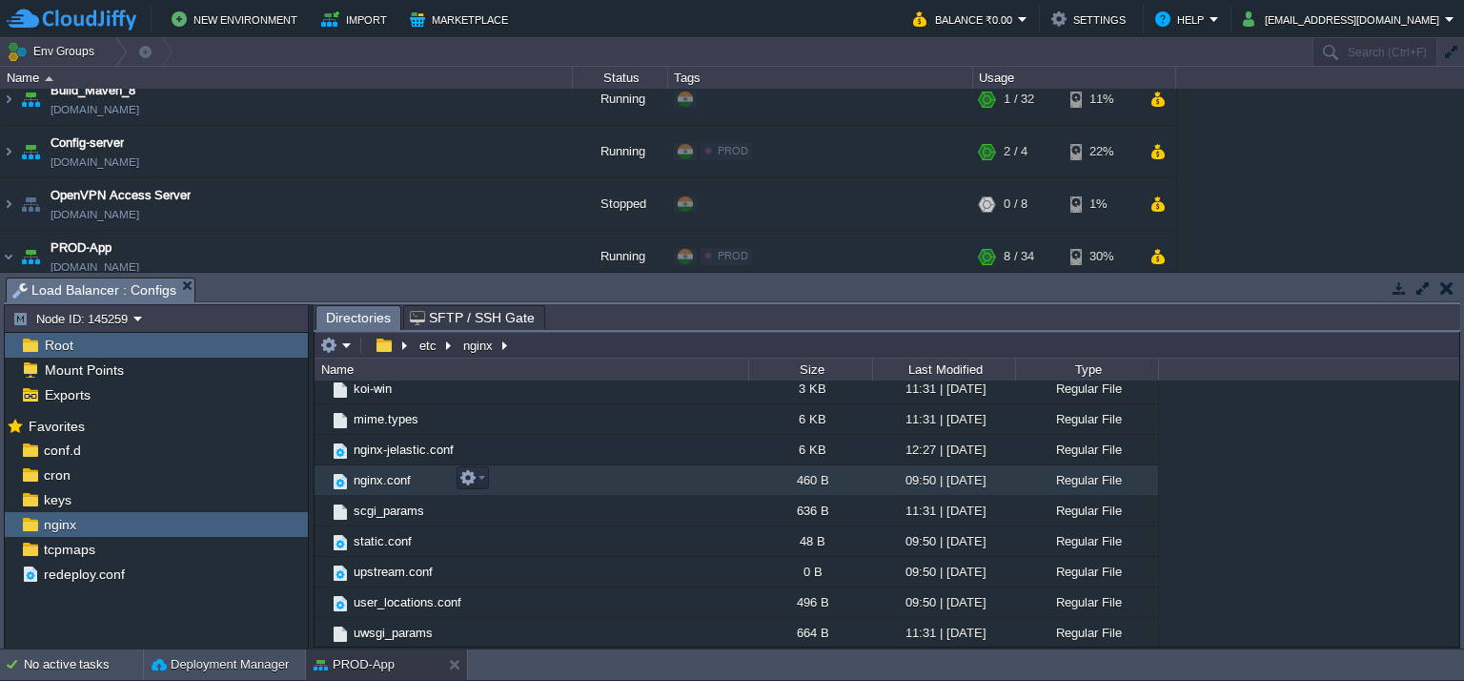
click at [500, 481] on td "nginx.conf" at bounding box center [532, 480] width 434 height 31
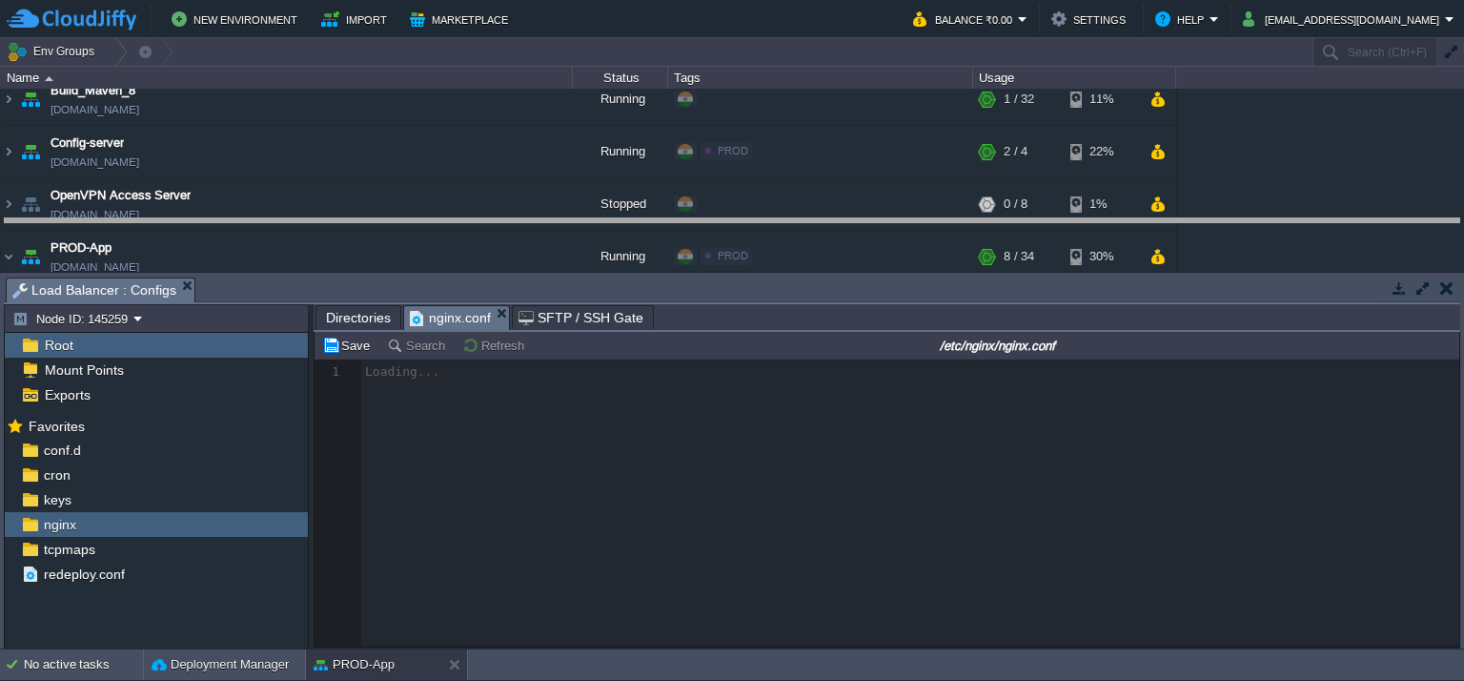
drag, startPoint x: 621, startPoint y: 290, endPoint x: 625, endPoint y: 230, distance: 60.2
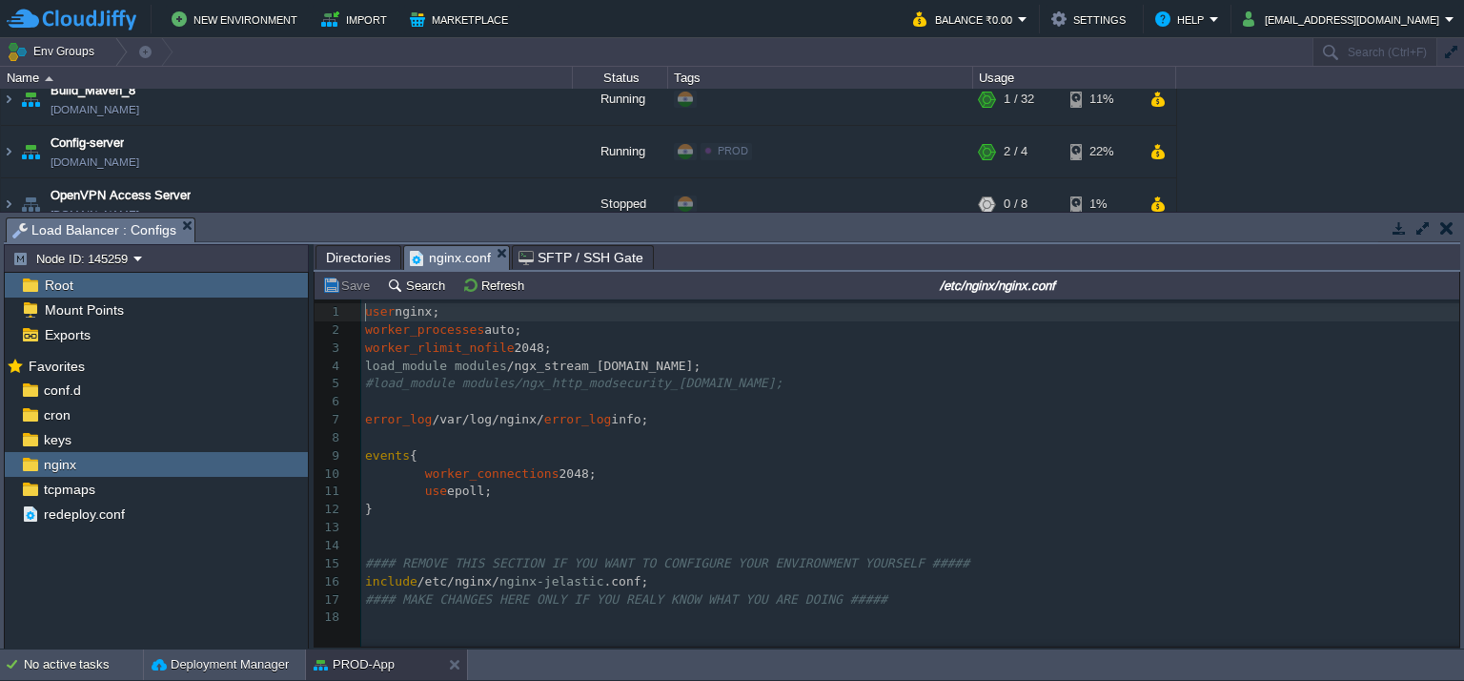
scroll to position [6, 0]
click at [548, 353] on div "18 1 user nginx; 2 worker_processes auto; 3 worker_rlimit_nofile 2048; 4 load_m…" at bounding box center [913, 464] width 1104 height 323
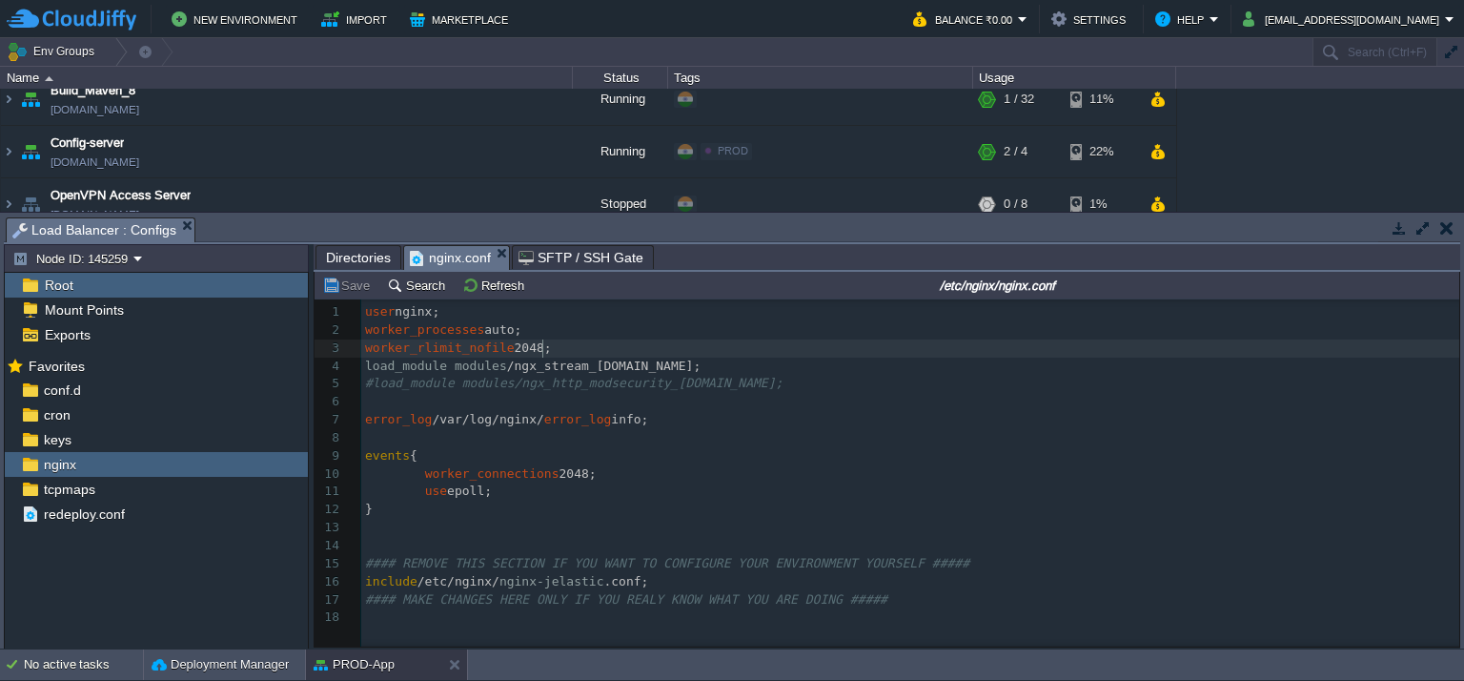
scroll to position [254, 0]
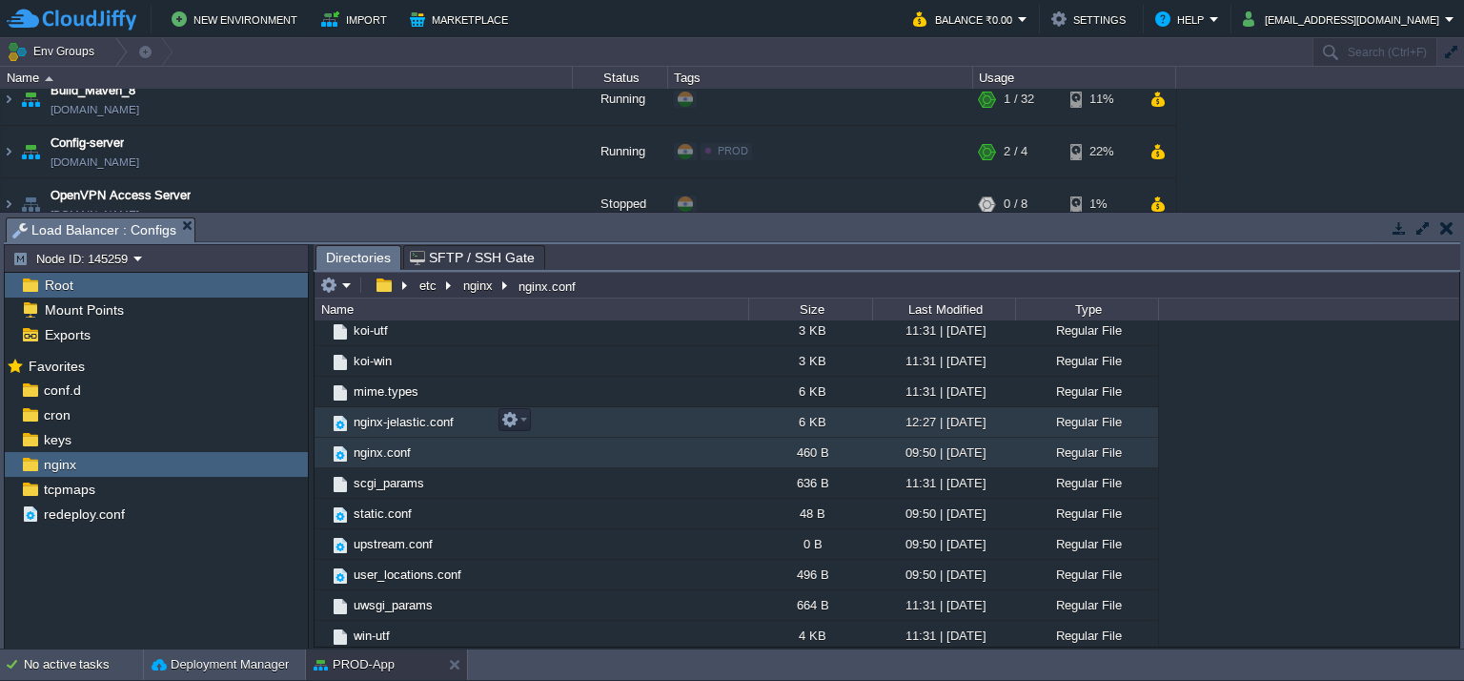
click at [420, 424] on span "nginx-jelastic.conf" at bounding box center [404, 422] width 106 height 16
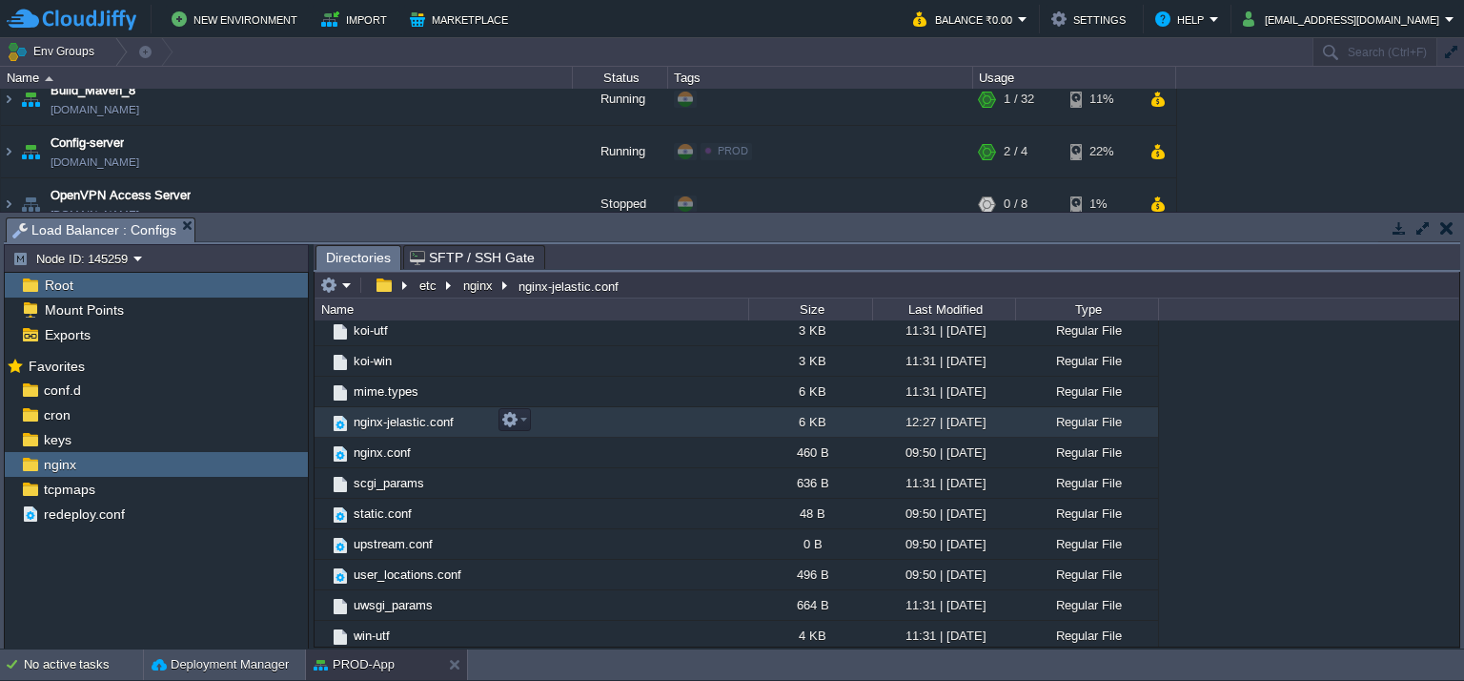
click at [420, 424] on span "nginx-jelastic.conf" at bounding box center [404, 422] width 106 height 16
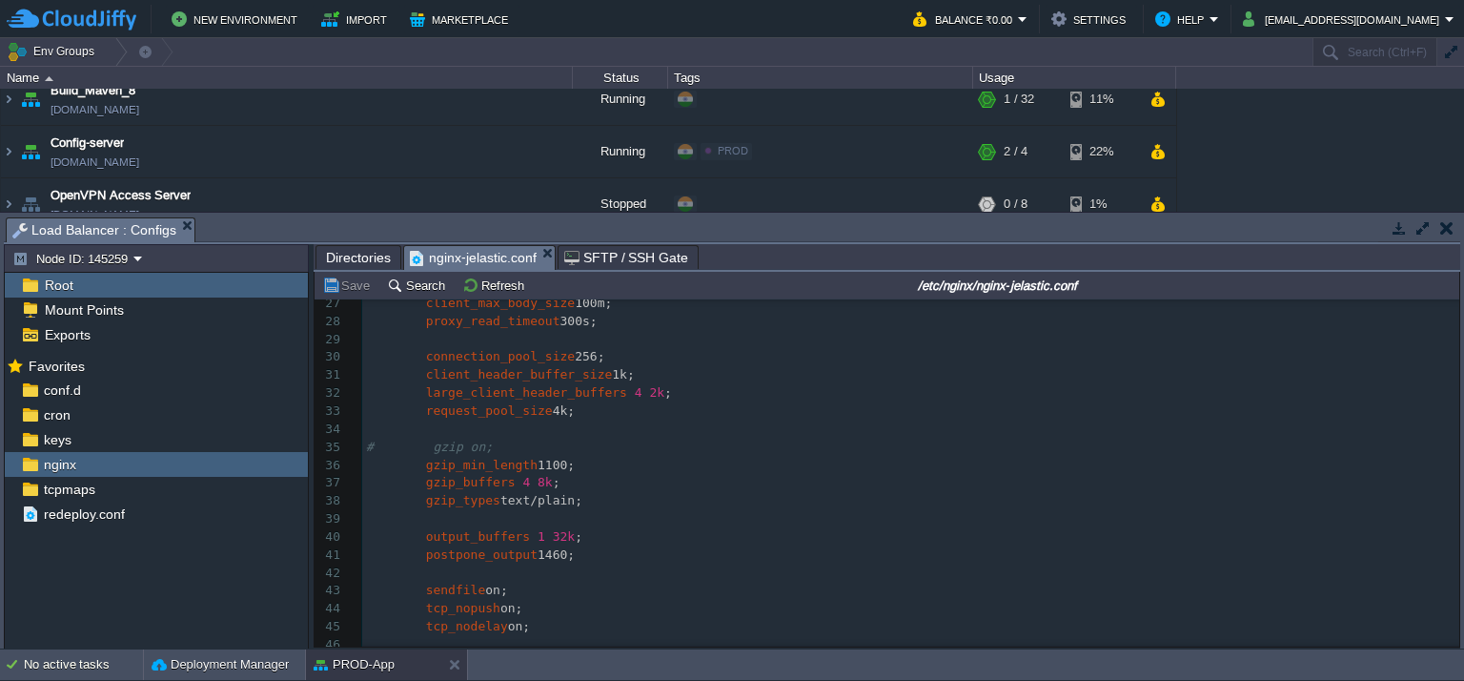
scroll to position [477, 0]
type textarea "​"
drag, startPoint x: 661, startPoint y: 413, endPoint x: 492, endPoint y: 403, distance: 169.0
click at [492, 403] on div "1 ​ 2 ######## HTTP SECTION PROTOTYPE ######## 3 ​ 4 http { 5 server_tokens off…" at bounding box center [910, 348] width 1097 height 1042
type textarea "large_client_header_buffers"
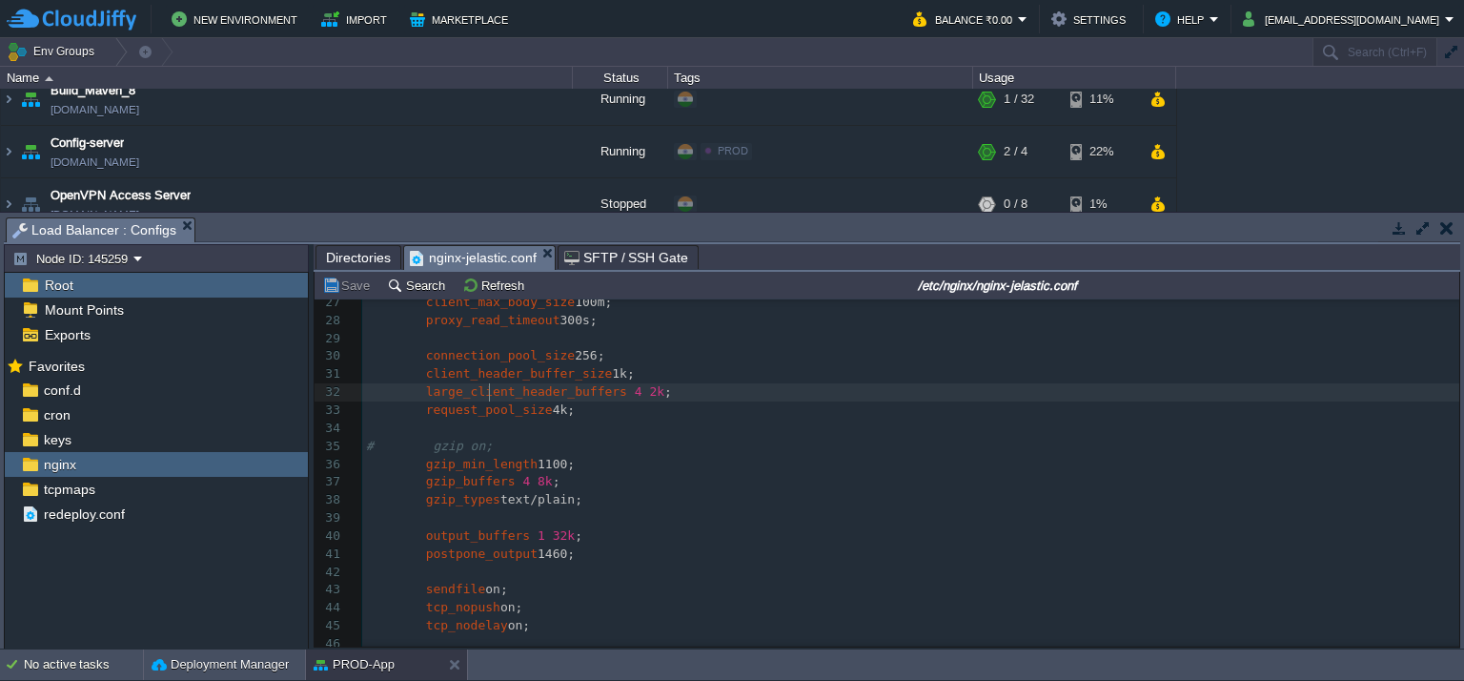
click at [492, 403] on pre "request_pool_size 4k;" at bounding box center [910, 410] width 1097 height 18
click at [487, 412] on span "request_pool_size" at bounding box center [489, 409] width 127 height 14
type textarea "request_pool_size"
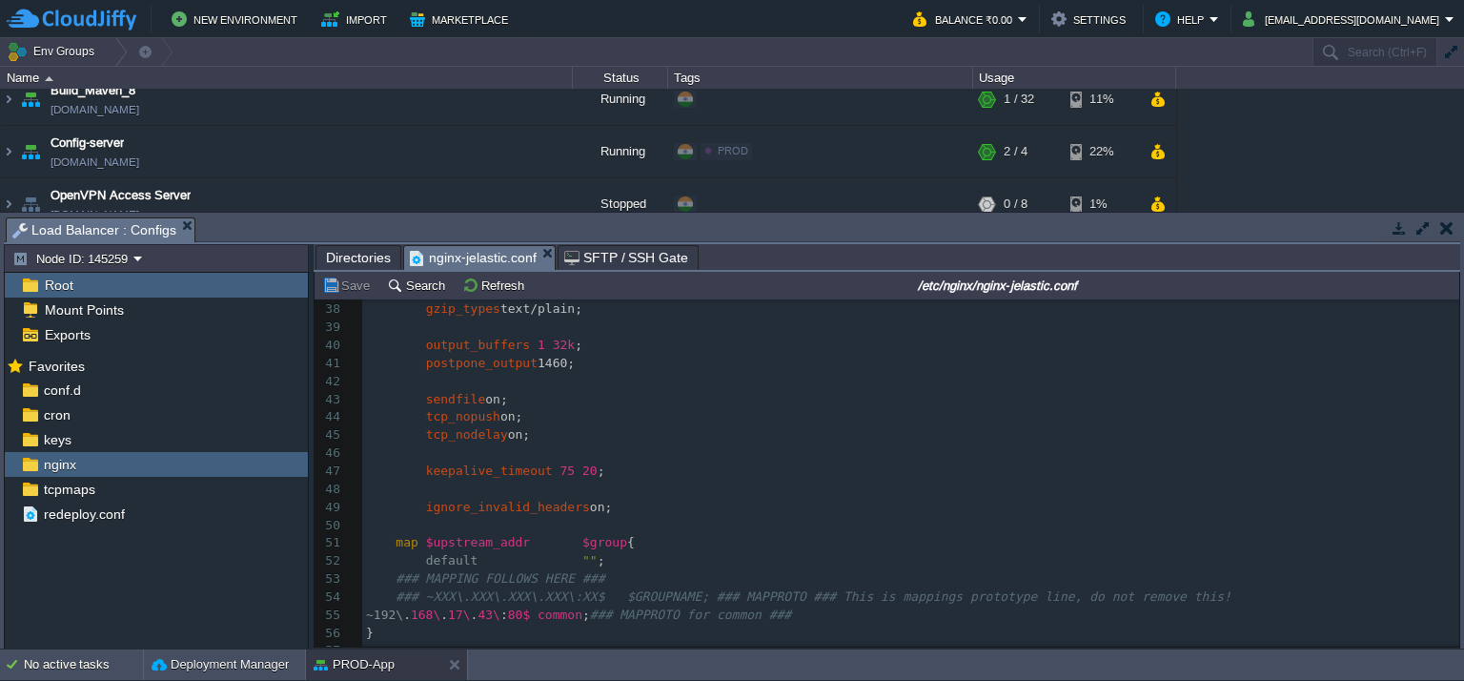
scroll to position [763, 0]
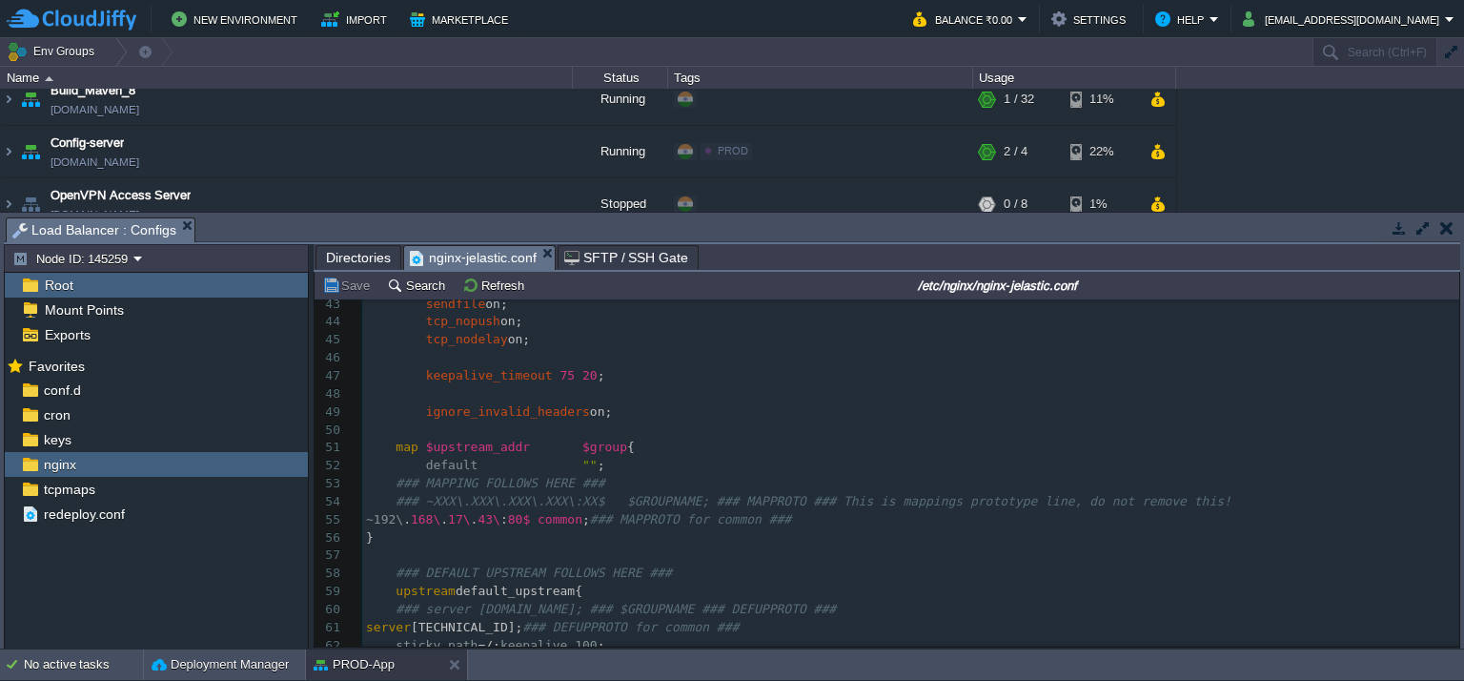
click at [449, 376] on div "x 27 client_max_body_size 100m; 28 proxy_read_timeout 300s; 29 ​ 30 connection_…" at bounding box center [910, 448] width 1097 height 880
type textarea "keepalive_timeout"
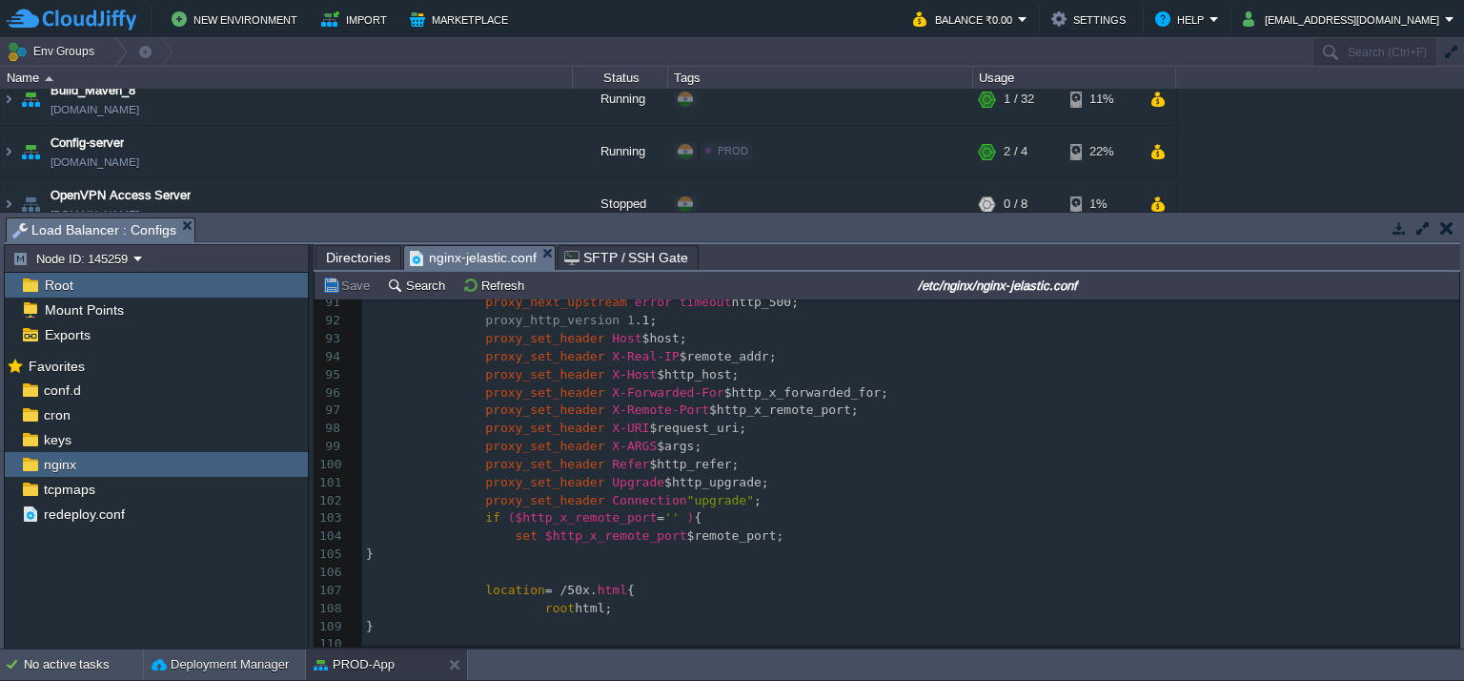
scroll to position [0, 0]
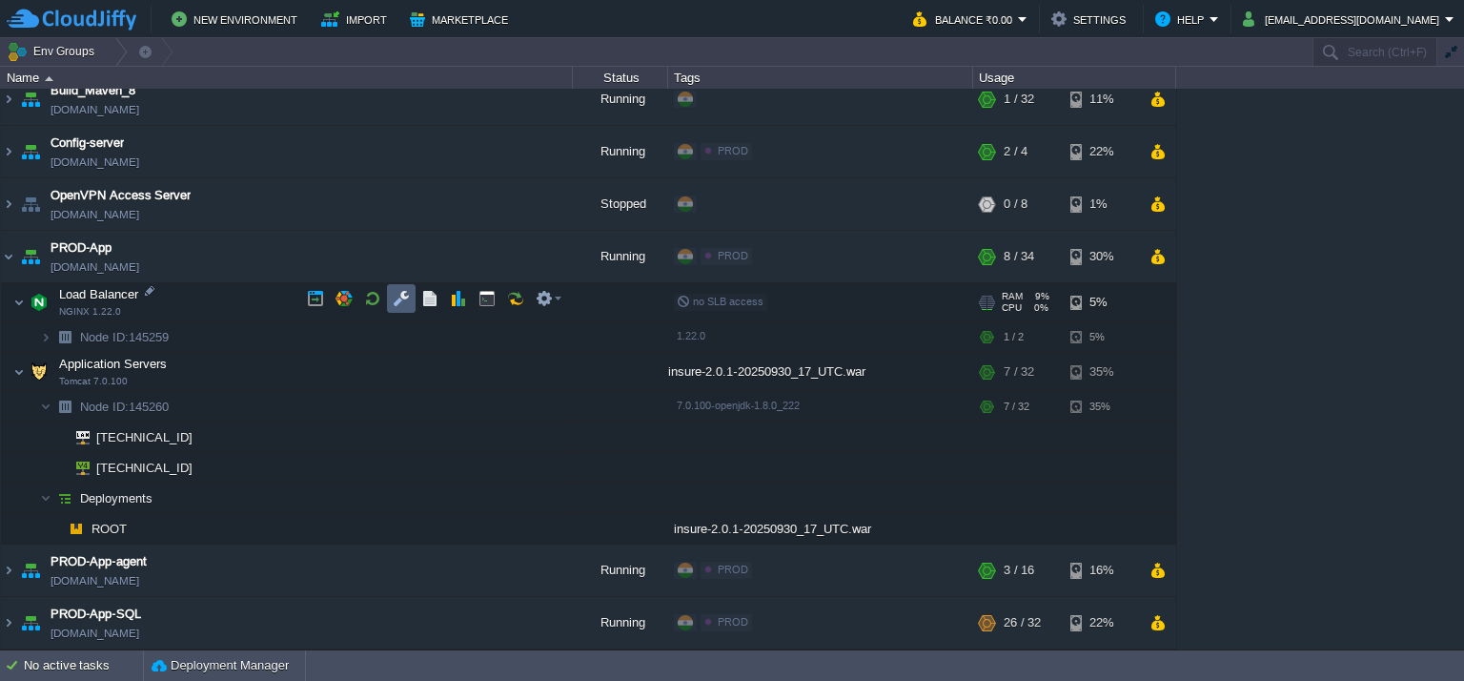
click at [402, 296] on button "button" at bounding box center [401, 298] width 17 height 17
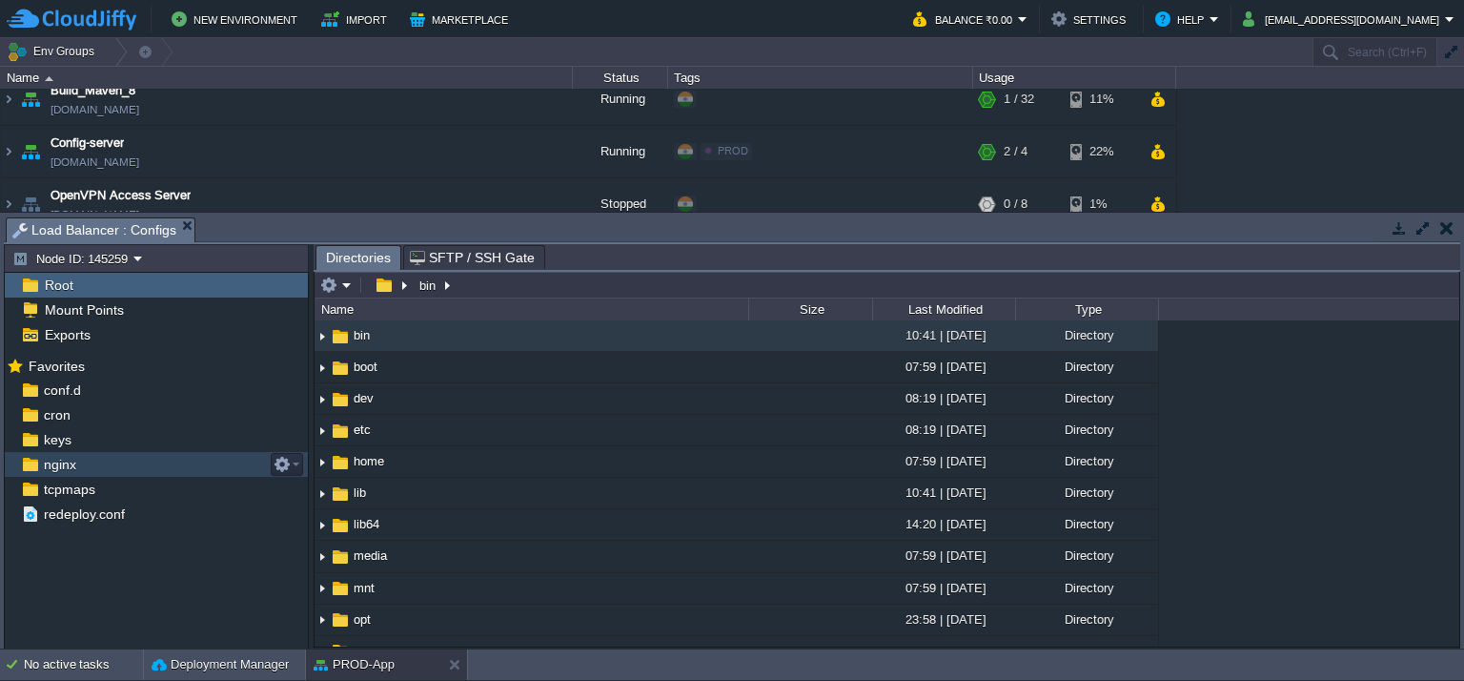
click at [61, 460] on span "nginx" at bounding box center [59, 464] width 39 height 17
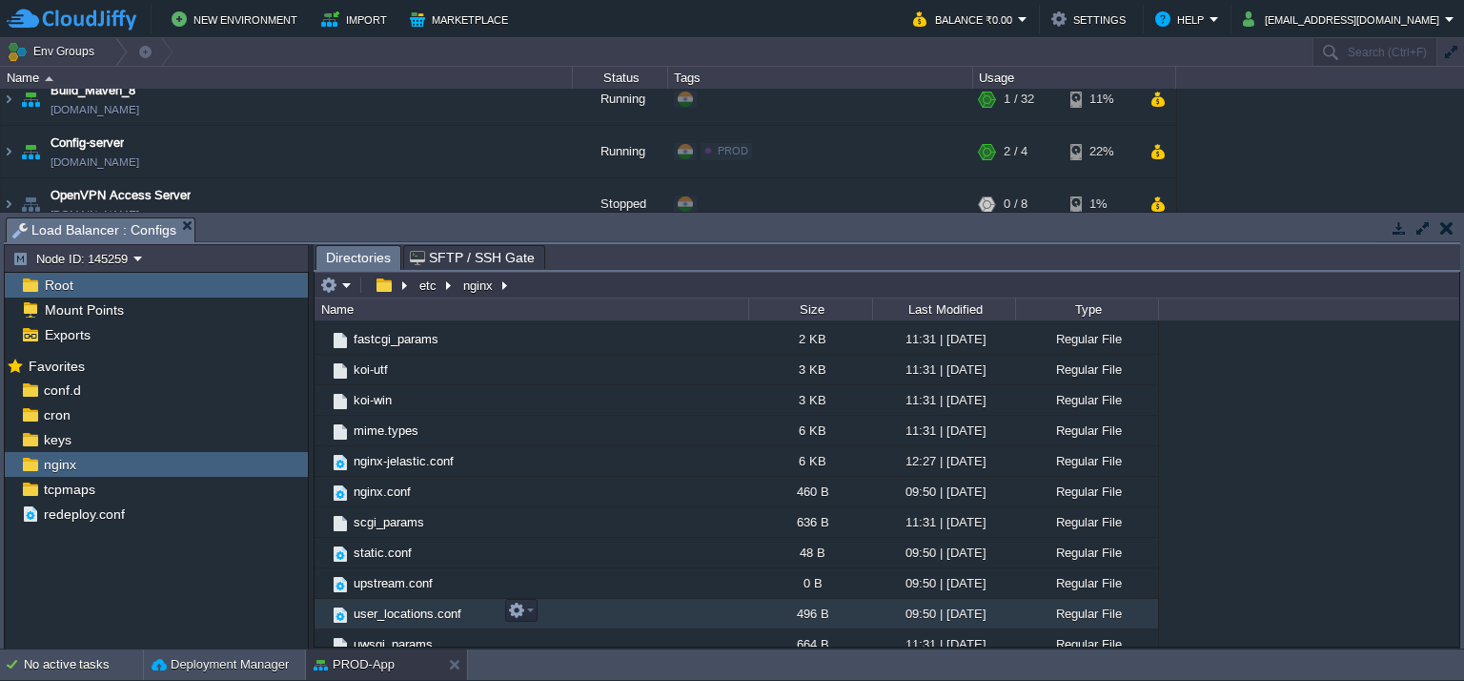
scroll to position [254, 0]
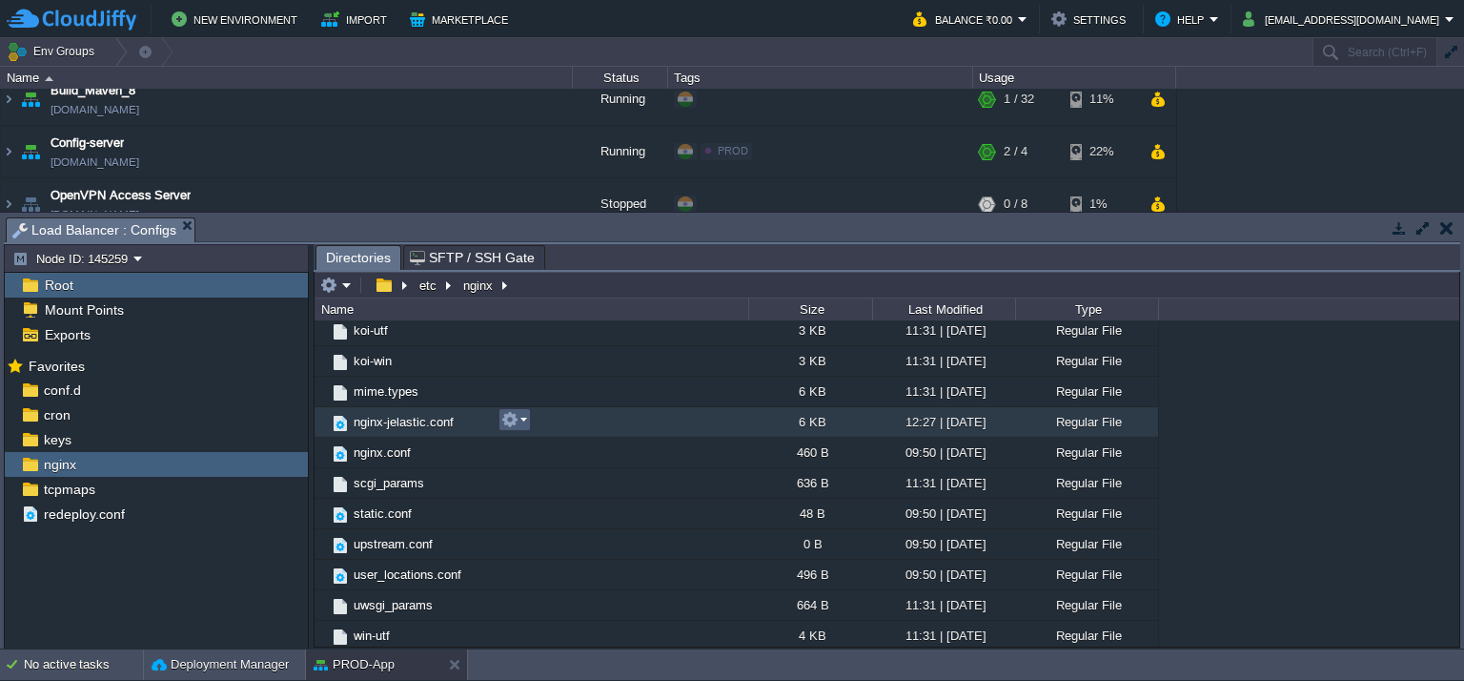
click at [519, 413] on em at bounding box center [514, 419] width 26 height 17
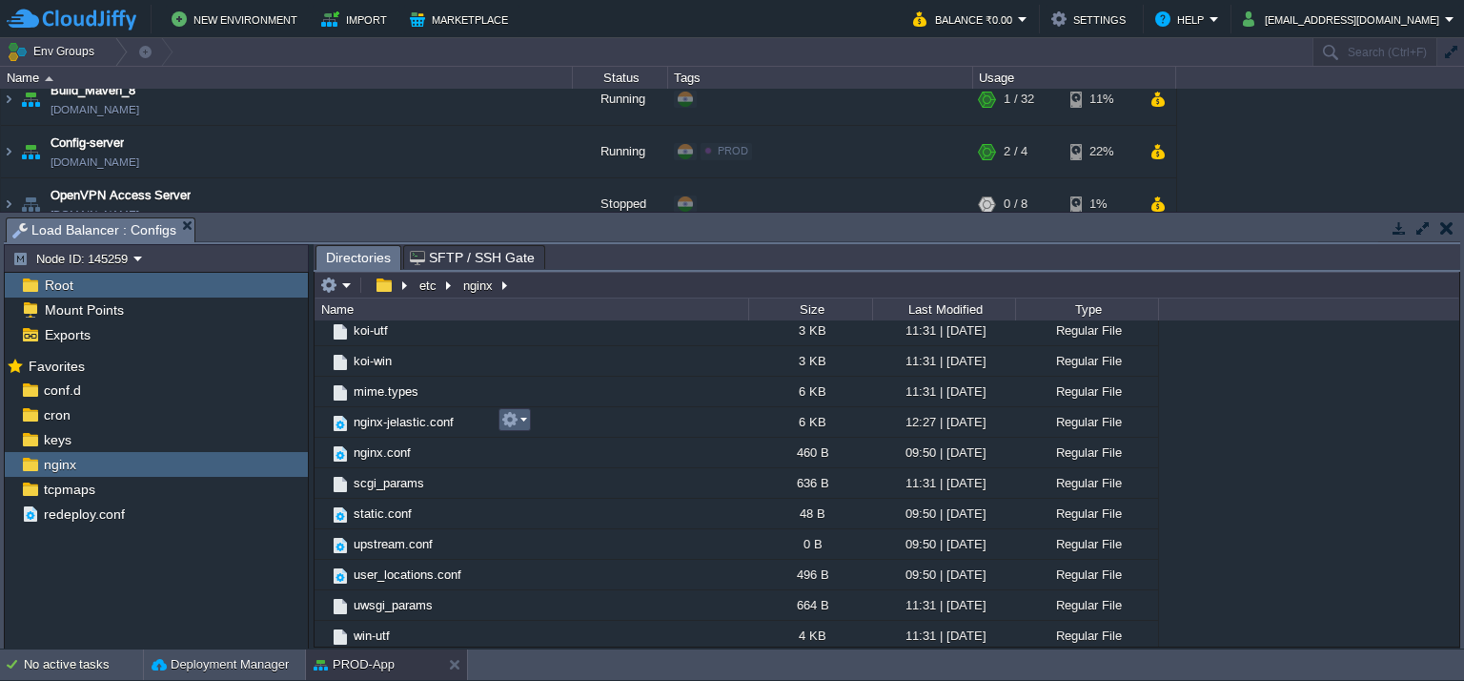
click at [519, 413] on em at bounding box center [514, 419] width 26 height 17
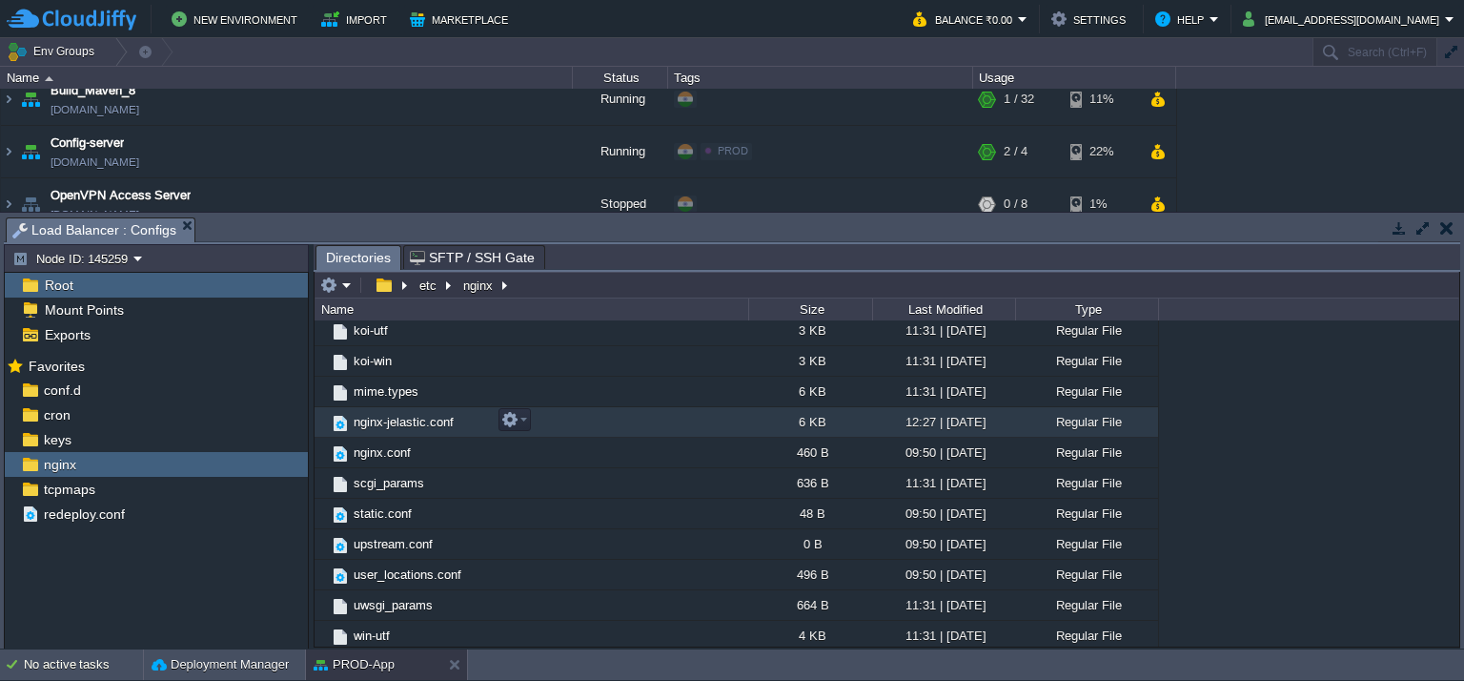
click at [563, 418] on td "nginx-jelastic.conf" at bounding box center [532, 422] width 434 height 31
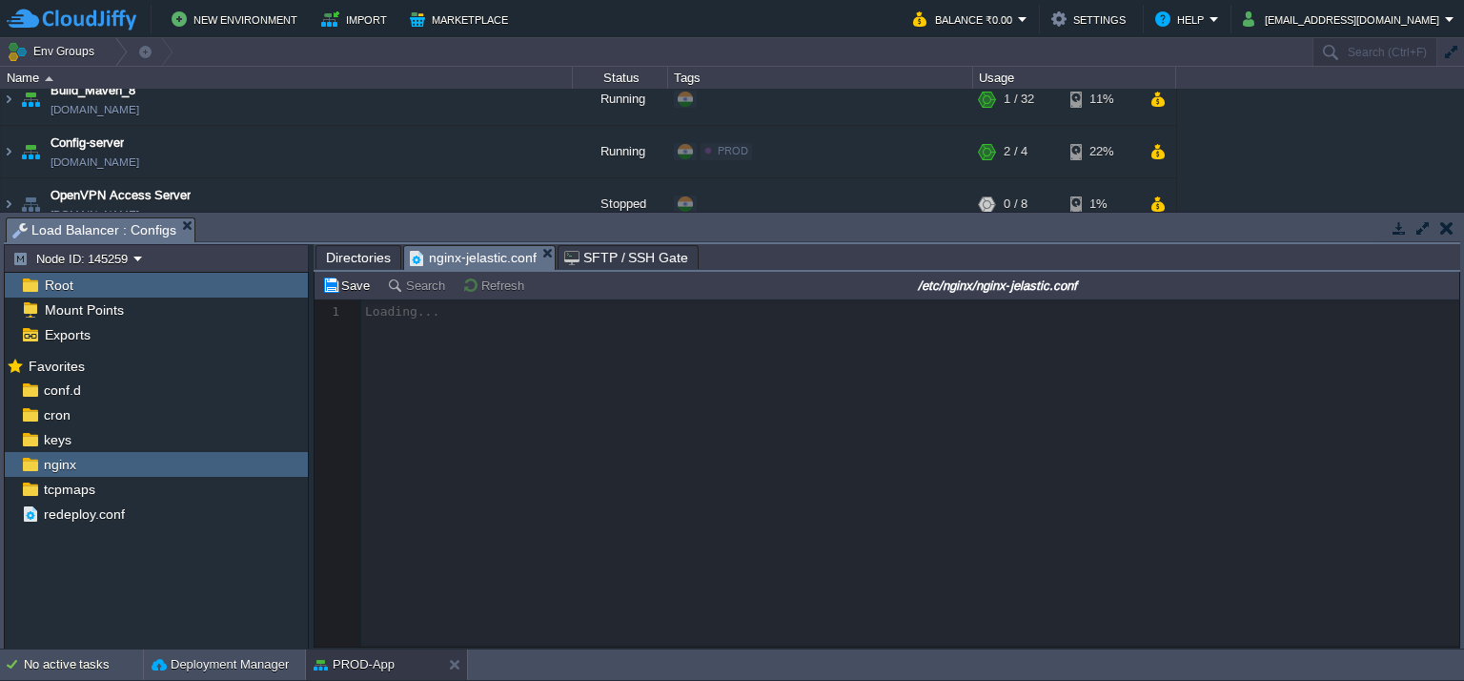
click at [871, 243] on div "Tasks Activity Log Archive Git / SVN Load Balancer : Configs" at bounding box center [732, 230] width 1456 height 28
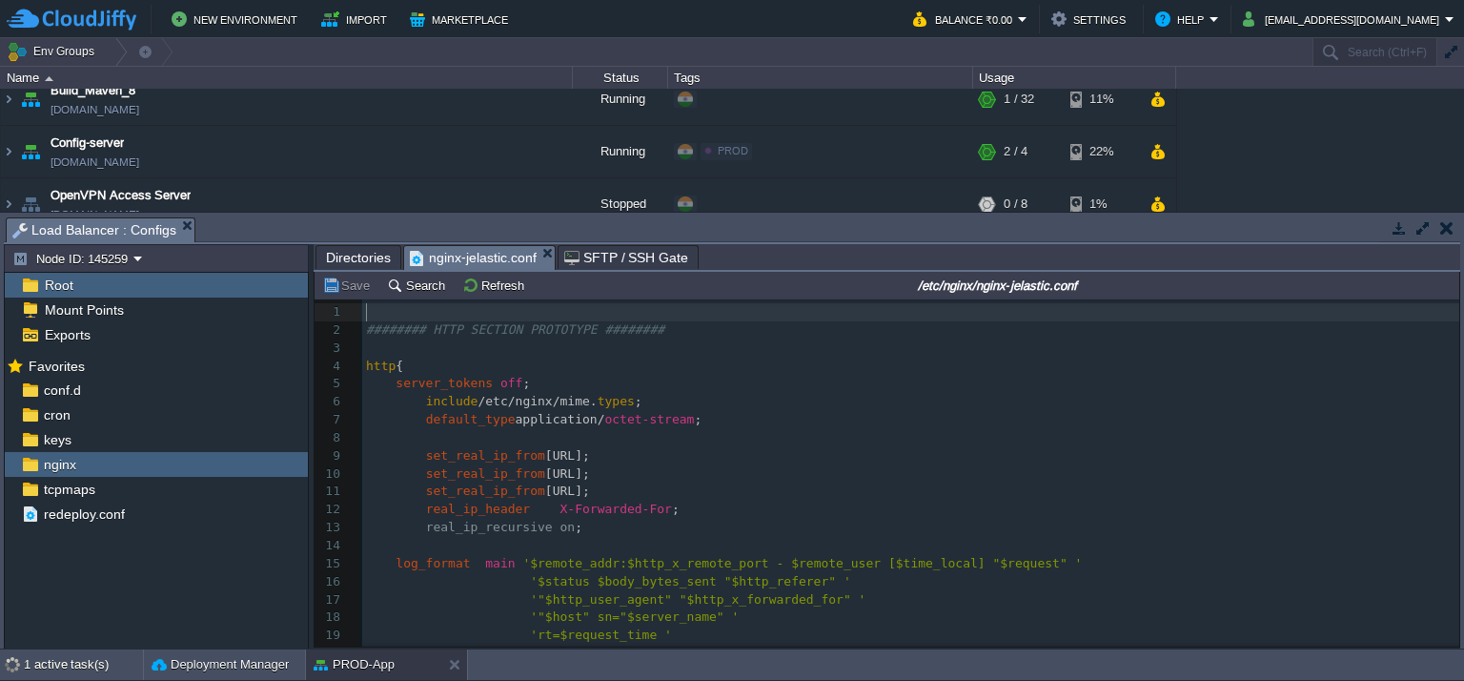
scroll to position [6, 0]
click at [705, 407] on pre "include /etc/nginx/mime. types ;" at bounding box center [910, 402] width 1097 height 18
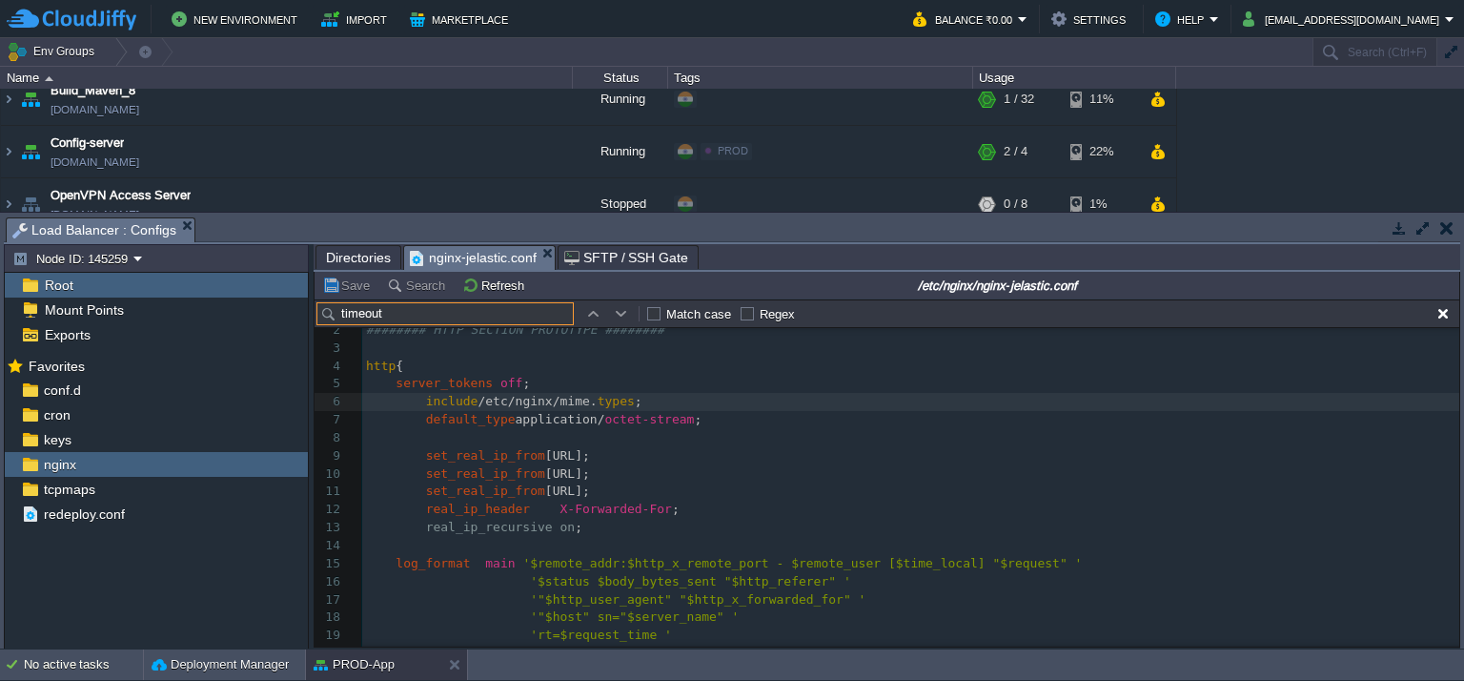
scroll to position [135, 0]
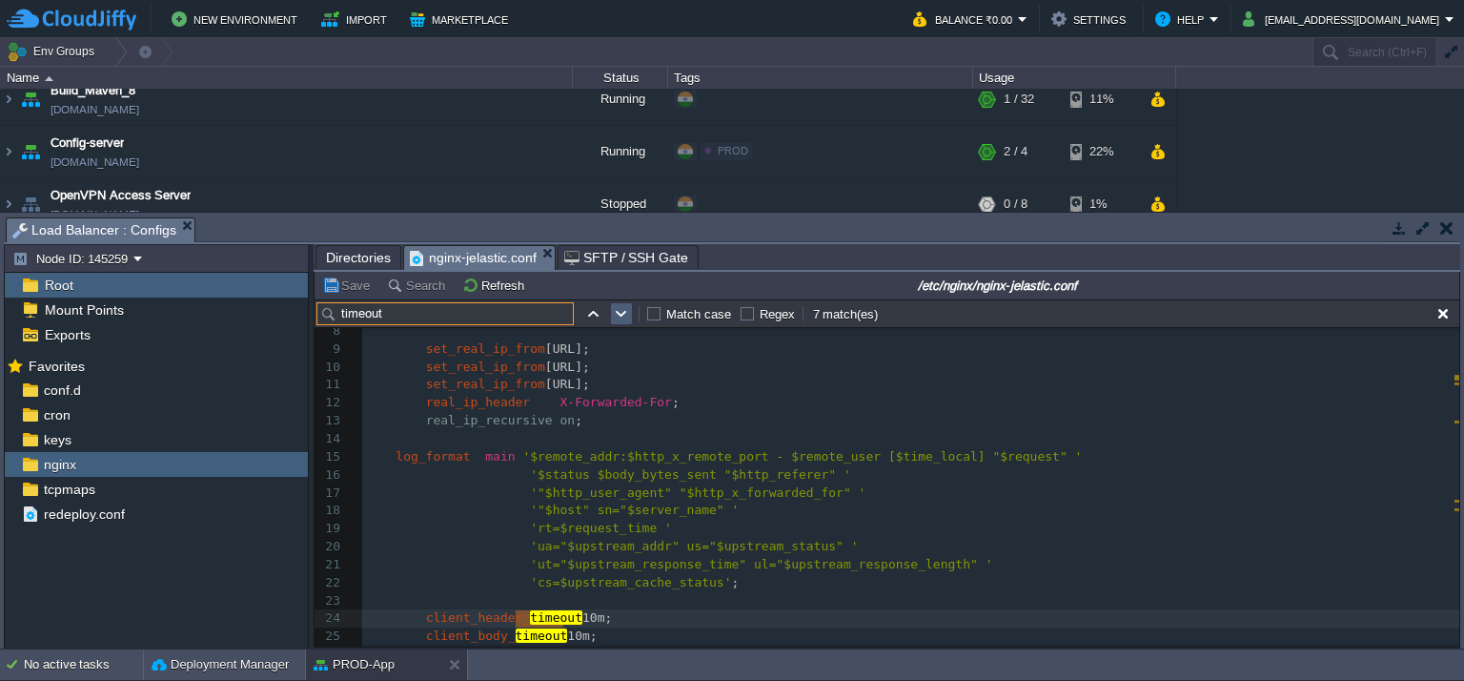
type input "timeout"
click at [623, 314] on button "button" at bounding box center [621, 313] width 17 height 17
type textarea "timeout"
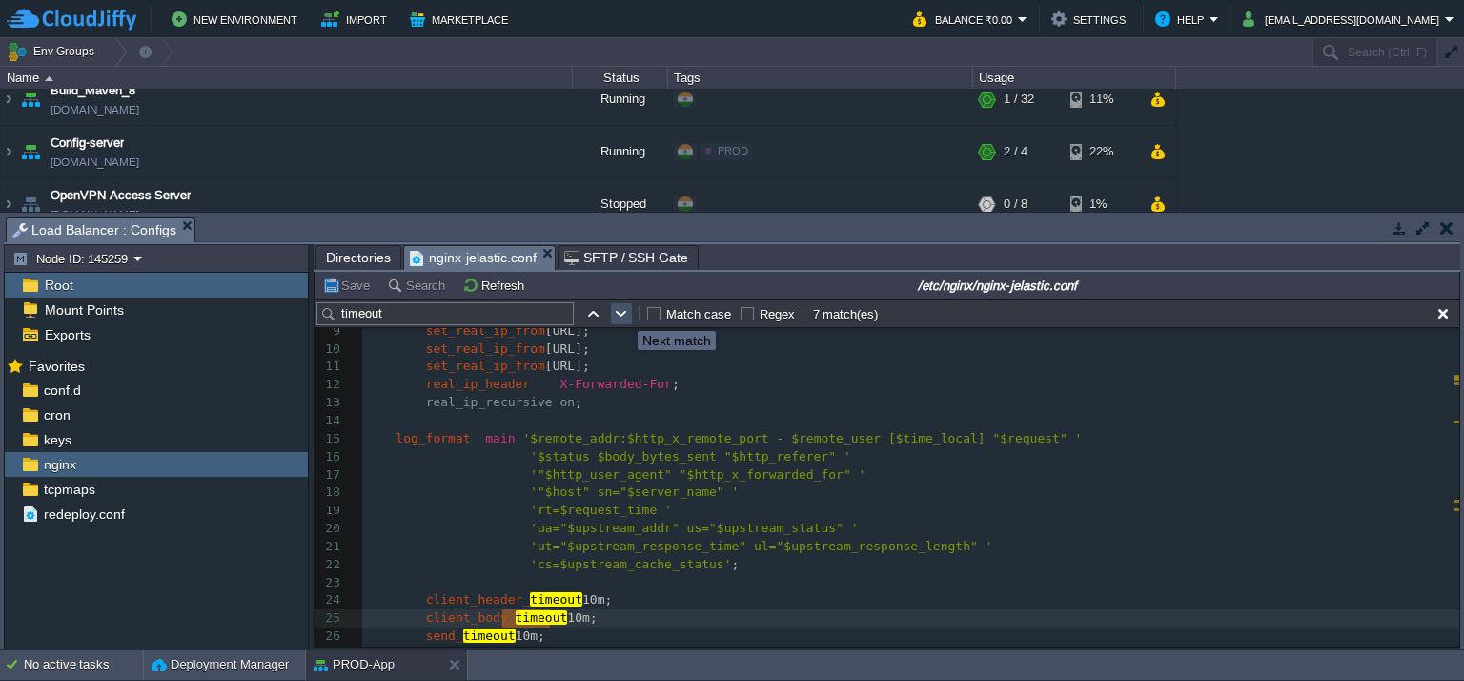
click at [623, 314] on button "button" at bounding box center [621, 313] width 17 height 17
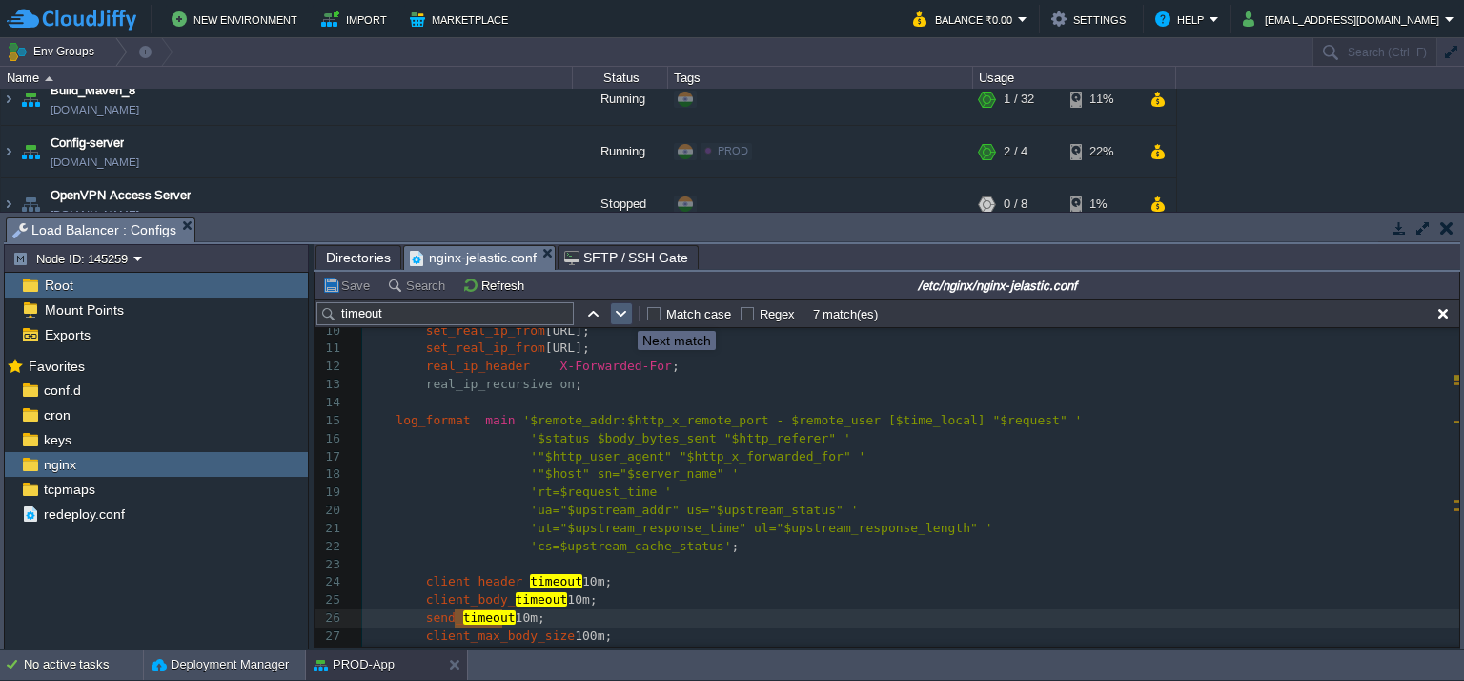
click at [623, 314] on button "button" at bounding box center [621, 313] width 17 height 17
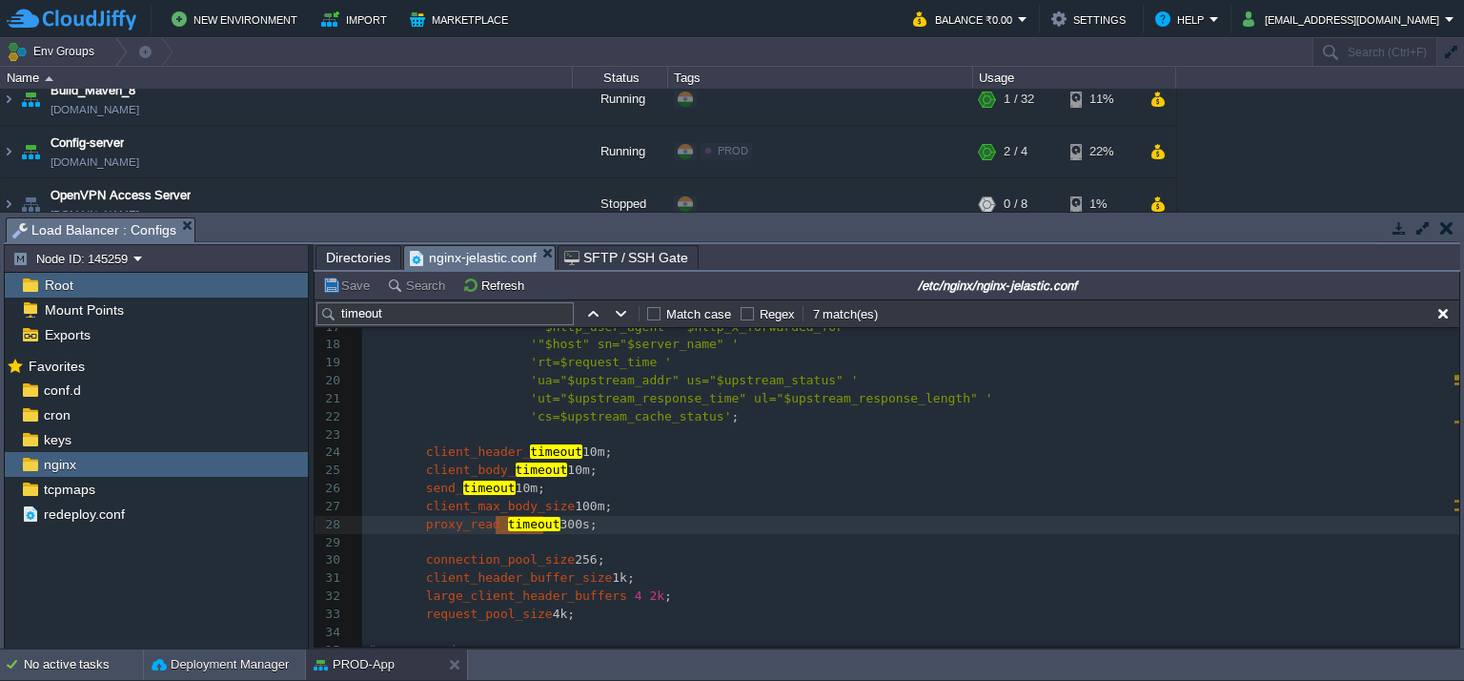
scroll to position [302, 0]
click at [625, 315] on button "button" at bounding box center [621, 313] width 17 height 17
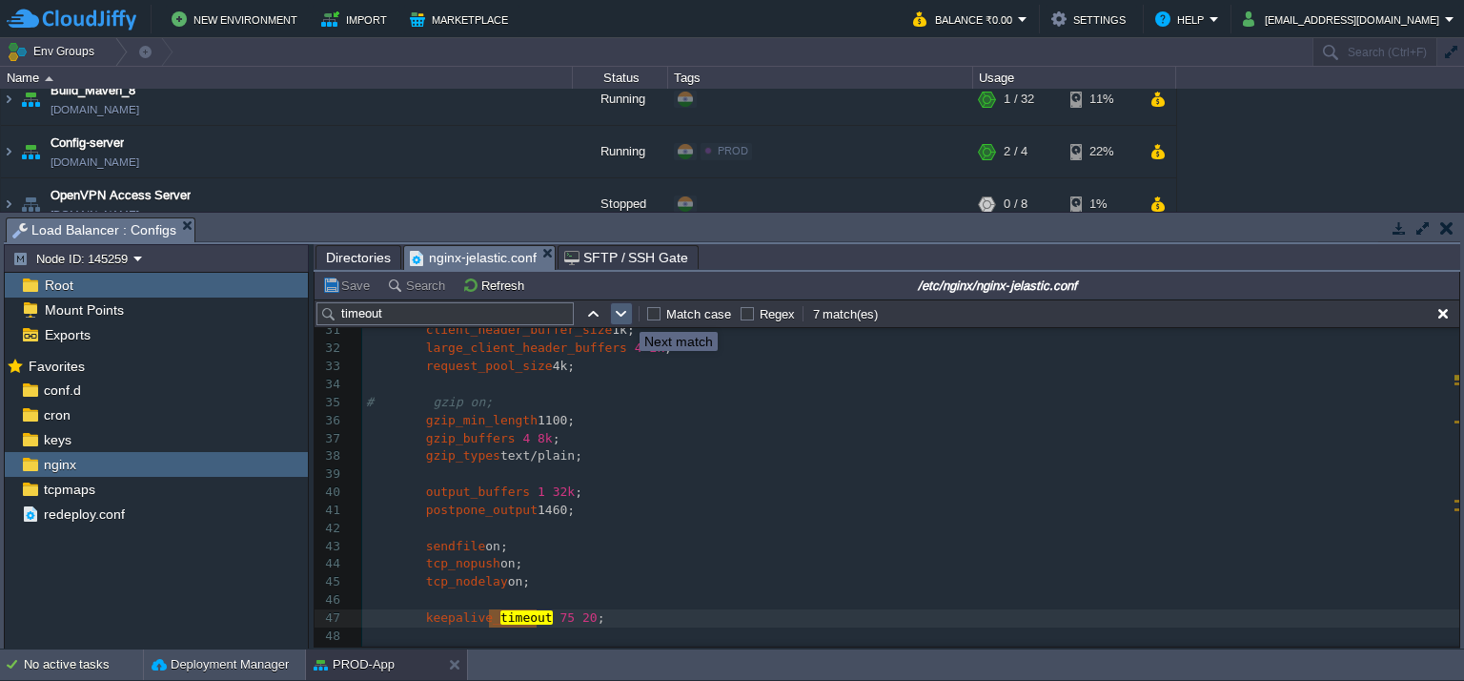
click at [625, 315] on button "button" at bounding box center [621, 313] width 17 height 17
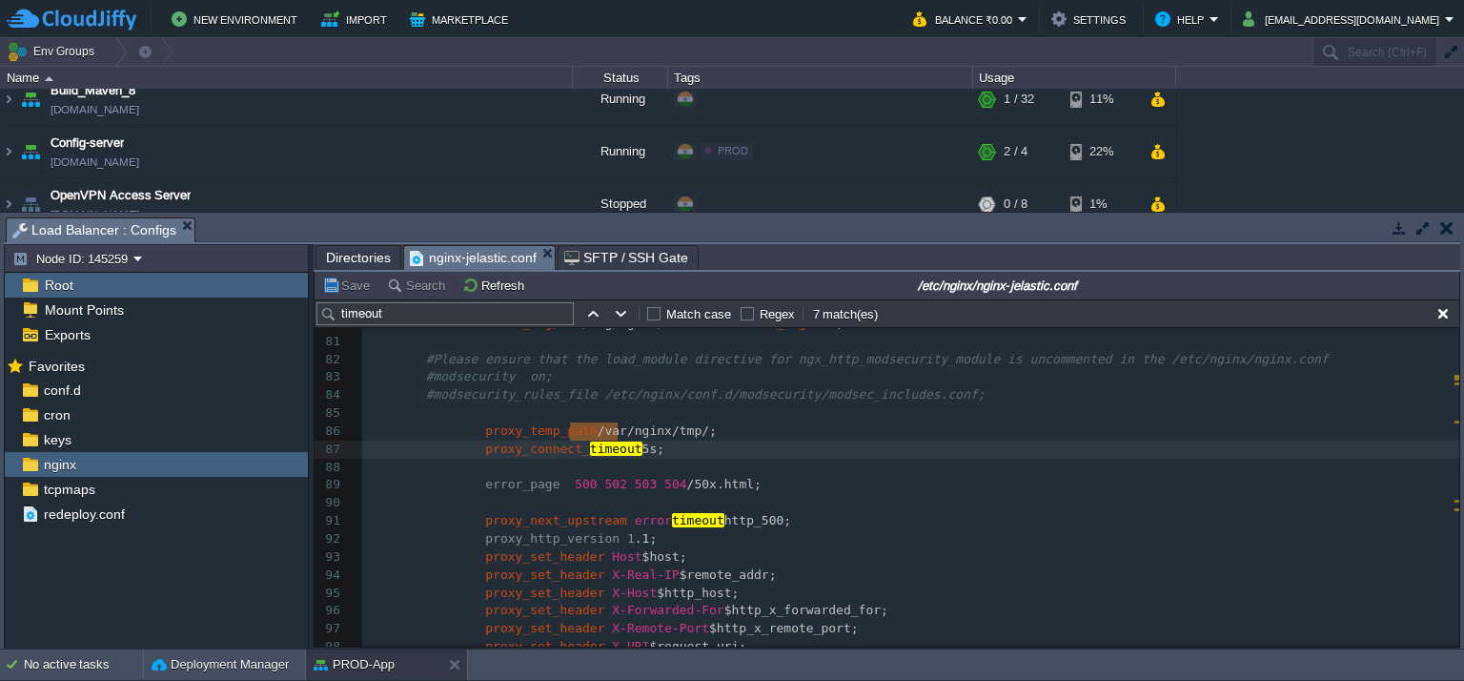
scroll to position [1457, 0]
click at [623, 315] on button "button" at bounding box center [621, 313] width 17 height 17
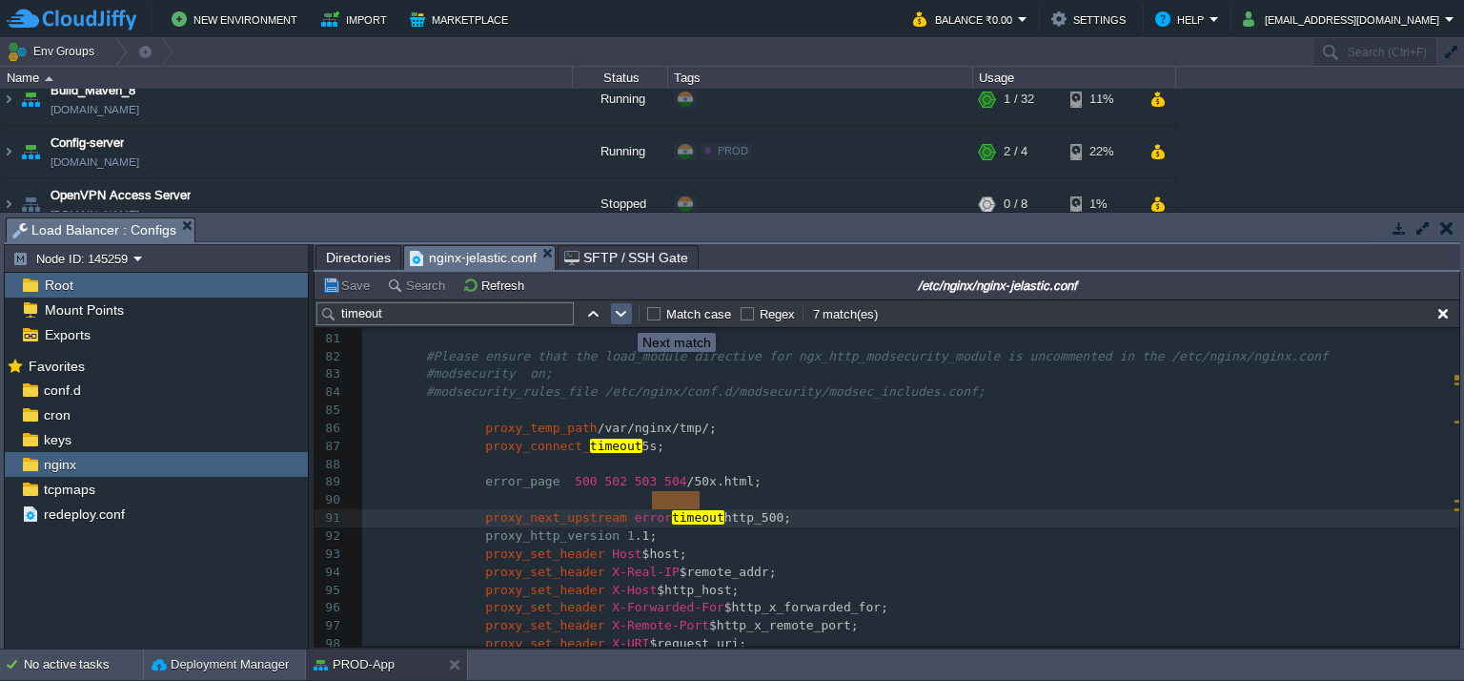
click at [623, 315] on button "button" at bounding box center [621, 313] width 17 height 17
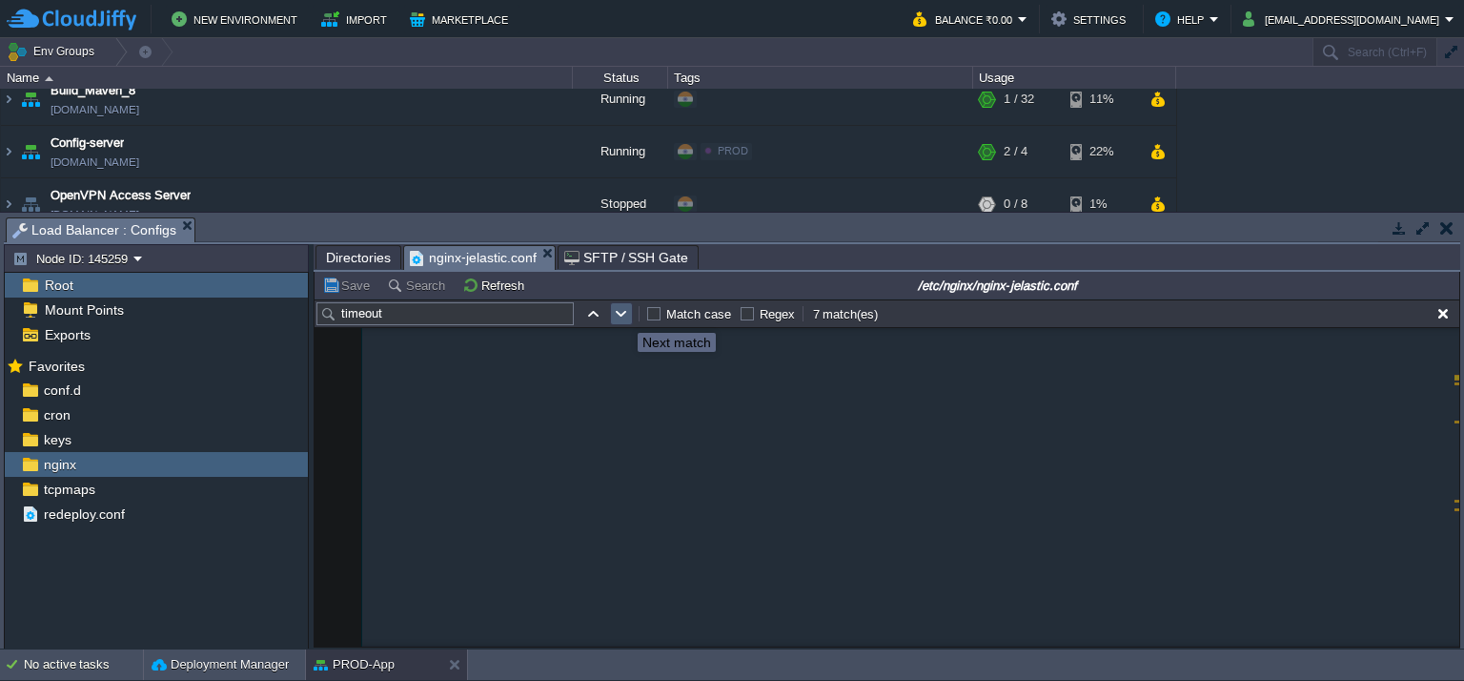
scroll to position [362, 0]
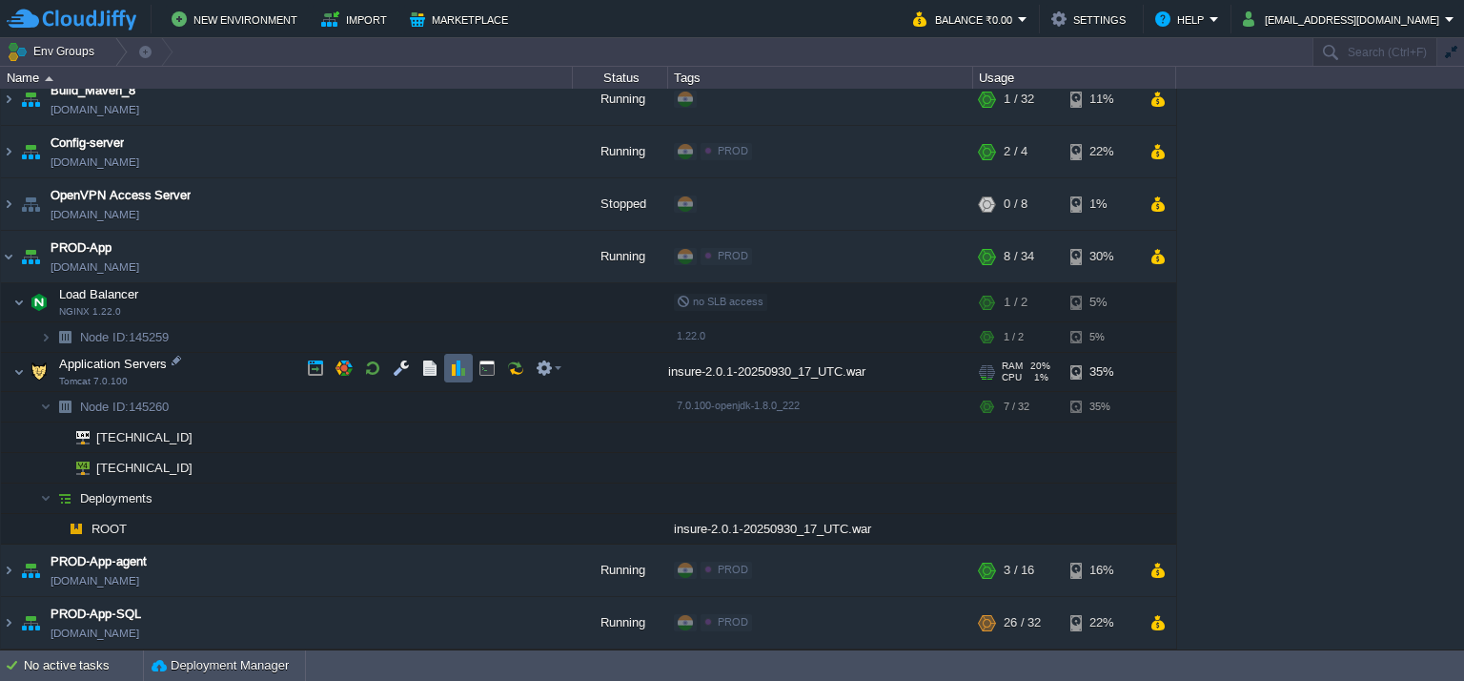
click at [450, 367] on button "button" at bounding box center [458, 367] width 17 height 17
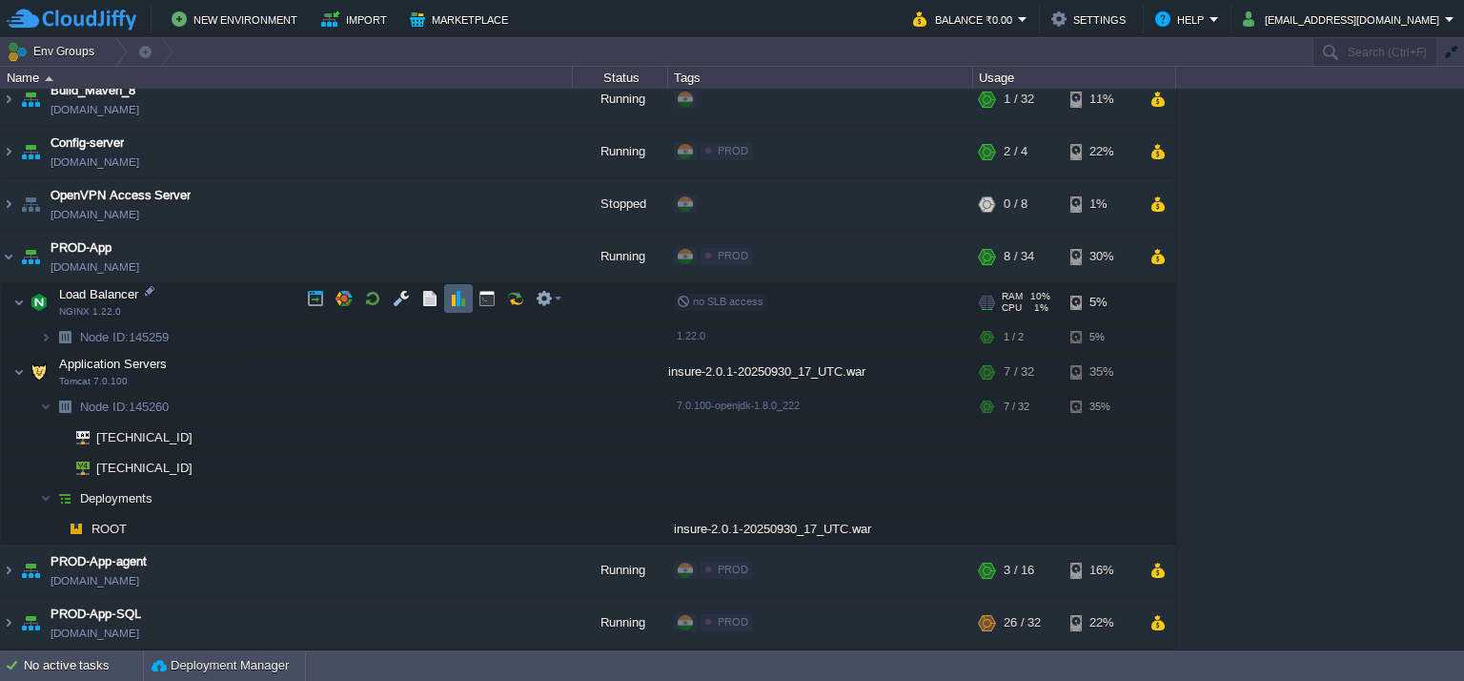
click at [456, 299] on button "button" at bounding box center [458, 298] width 17 height 17
